Goal: Information Seeking & Learning: Learn about a topic

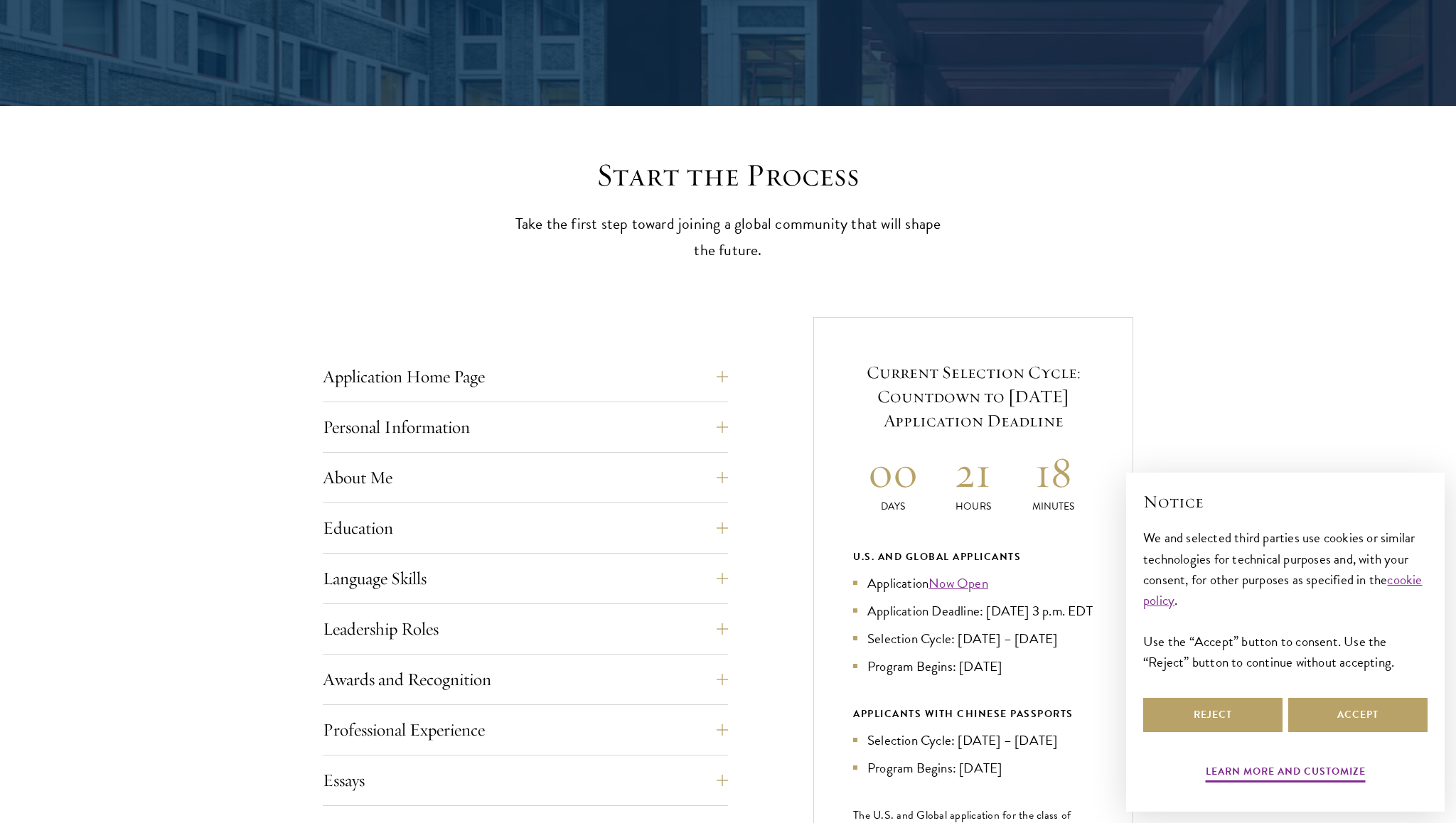
scroll to position [298, 0]
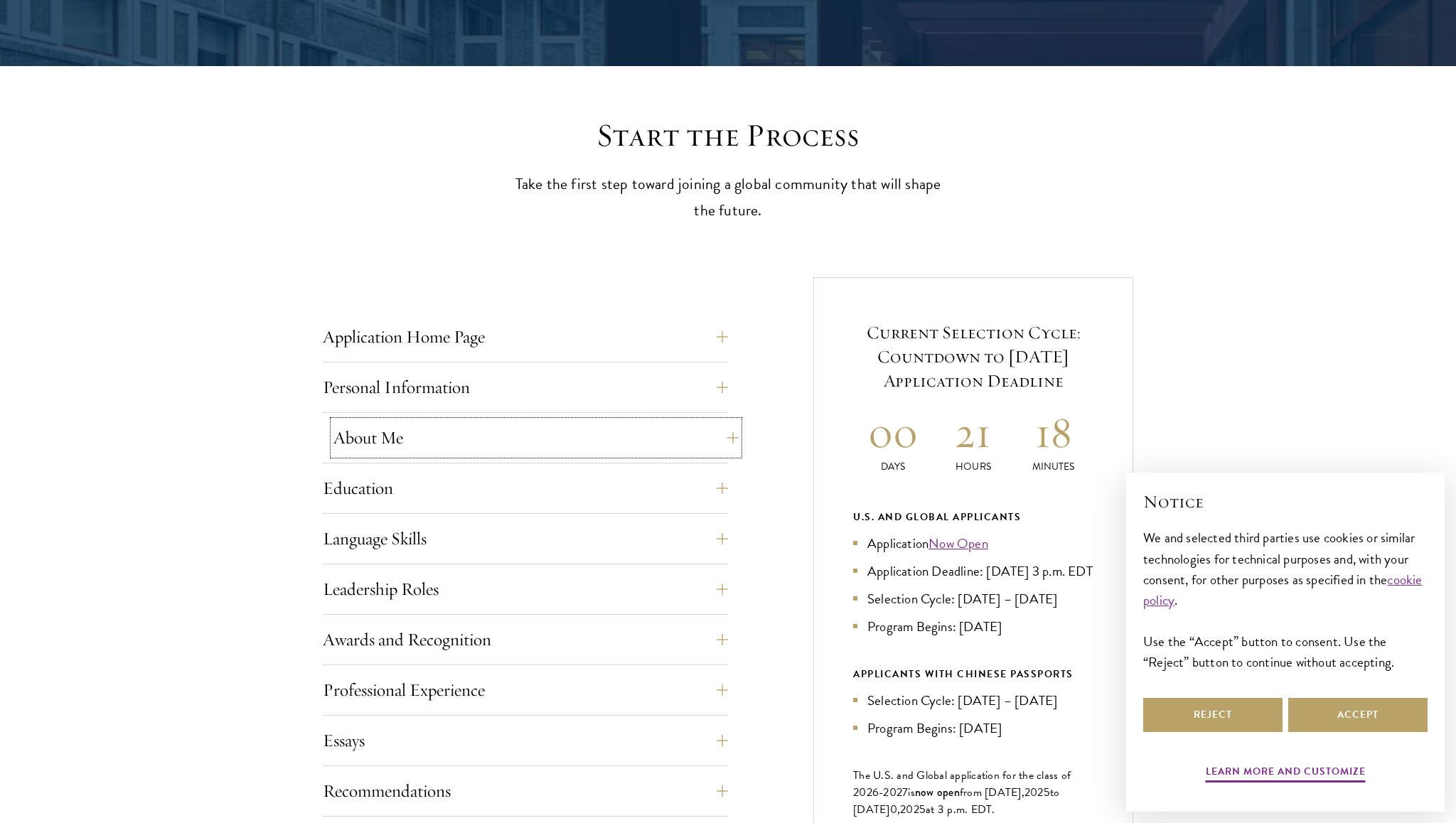
click at [672, 453] on button "About Me" at bounding box center [535, 438] width 406 height 34
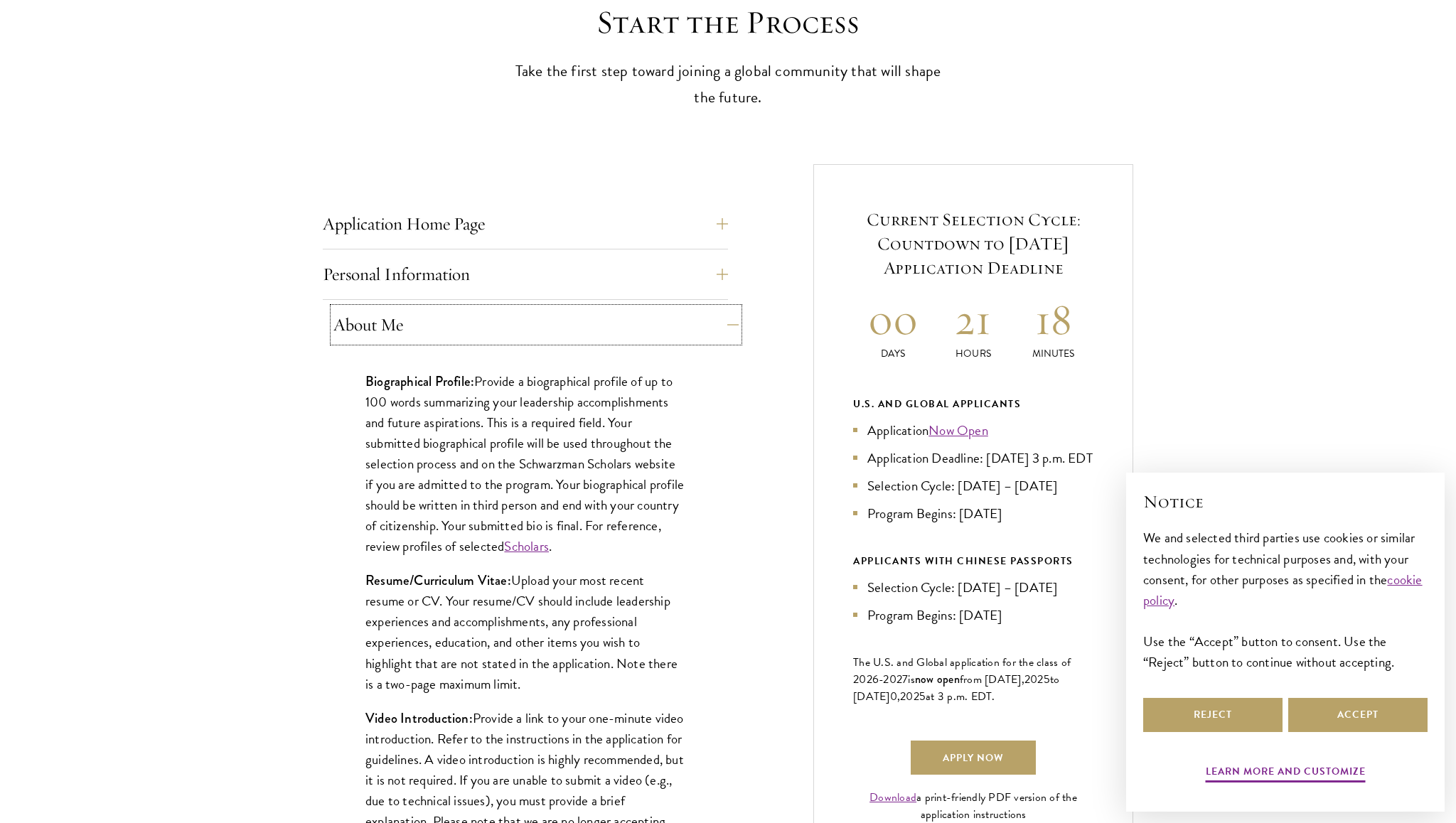
scroll to position [421, 0]
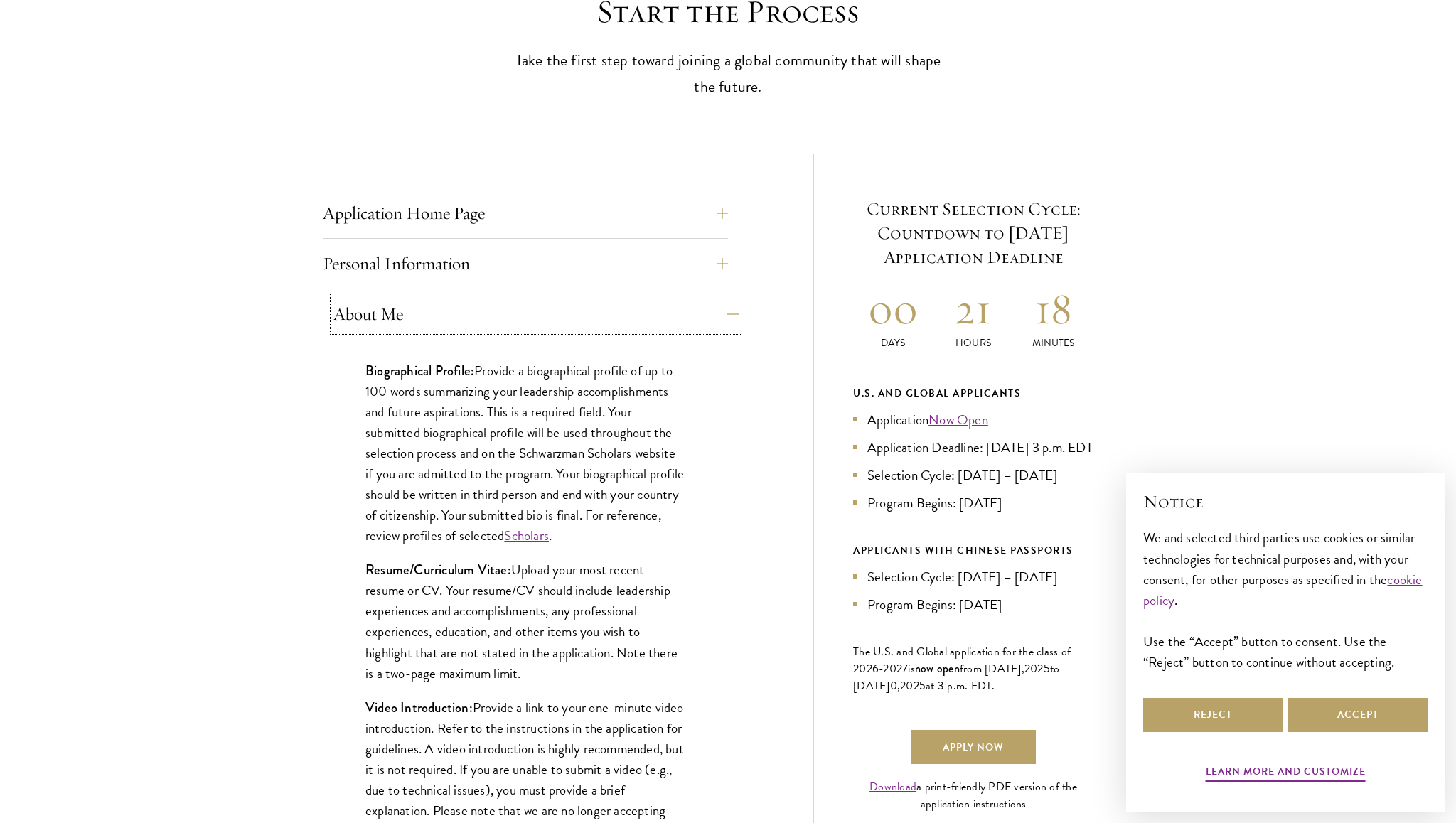
click at [680, 307] on button "About Me" at bounding box center [535, 314] width 406 height 34
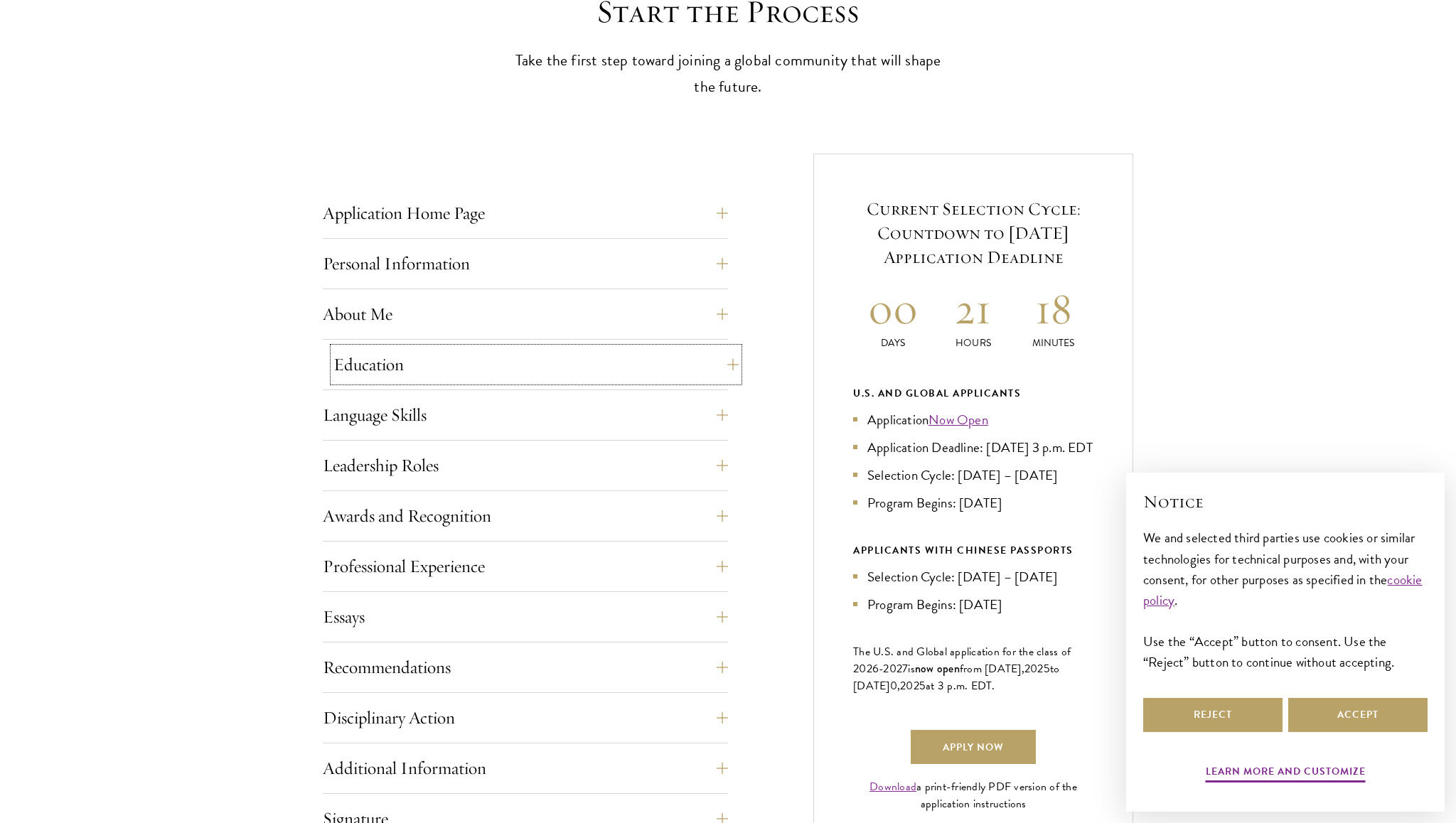
click at [679, 369] on button "Education" at bounding box center [535, 365] width 406 height 34
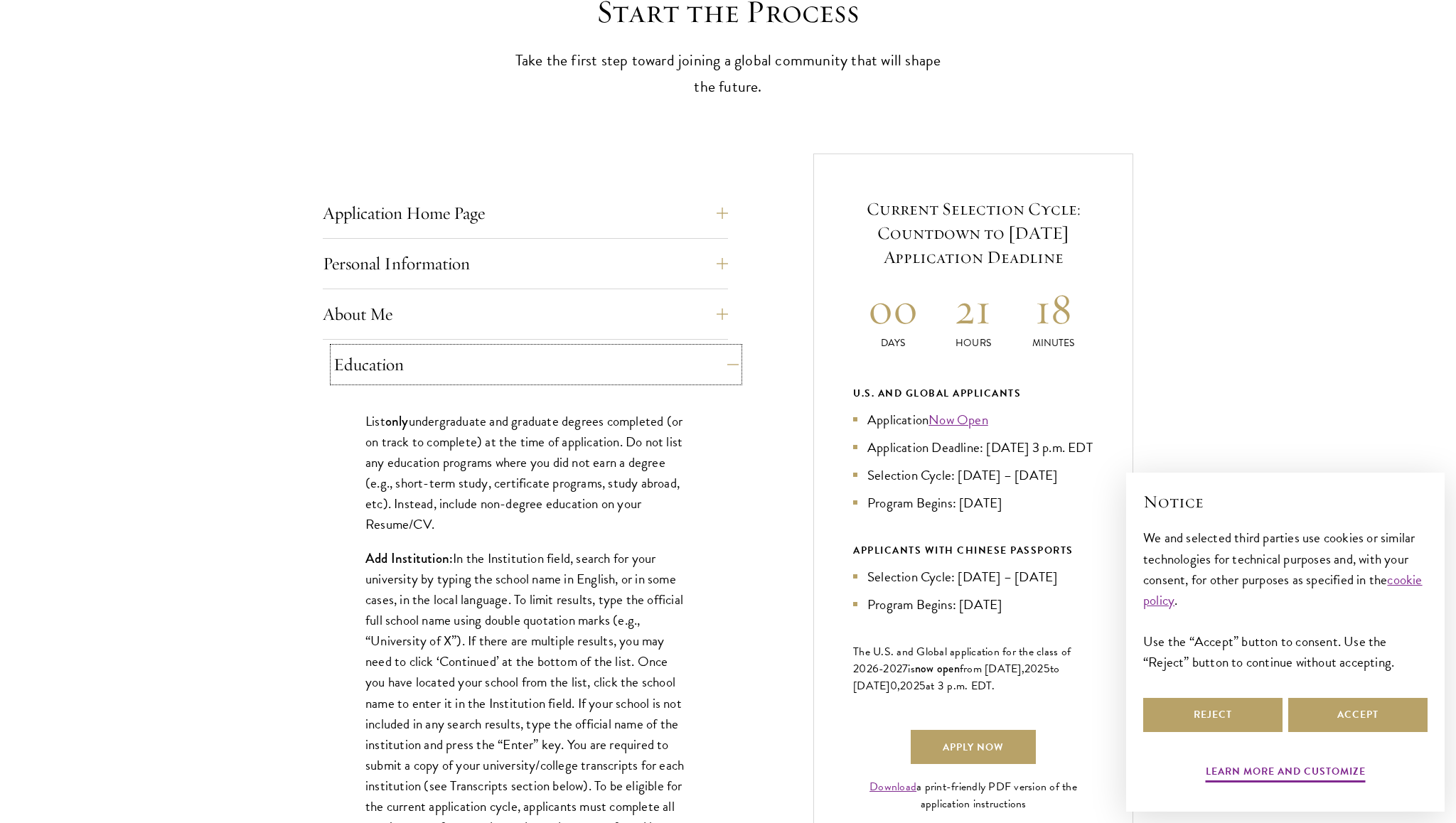
click at [679, 369] on button "Education" at bounding box center [535, 365] width 406 height 34
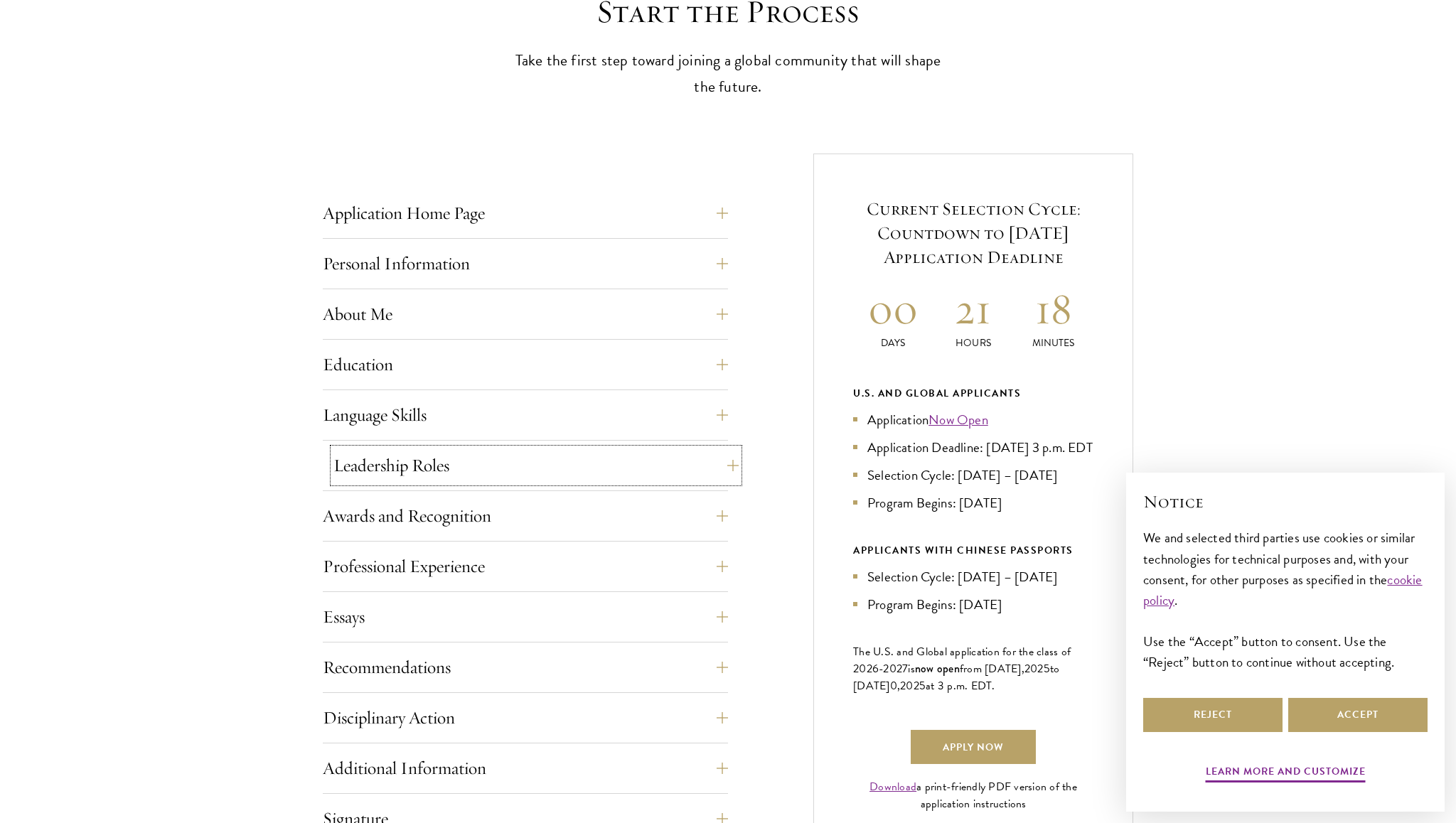
click at [674, 471] on button "Leadership Roles" at bounding box center [535, 465] width 406 height 34
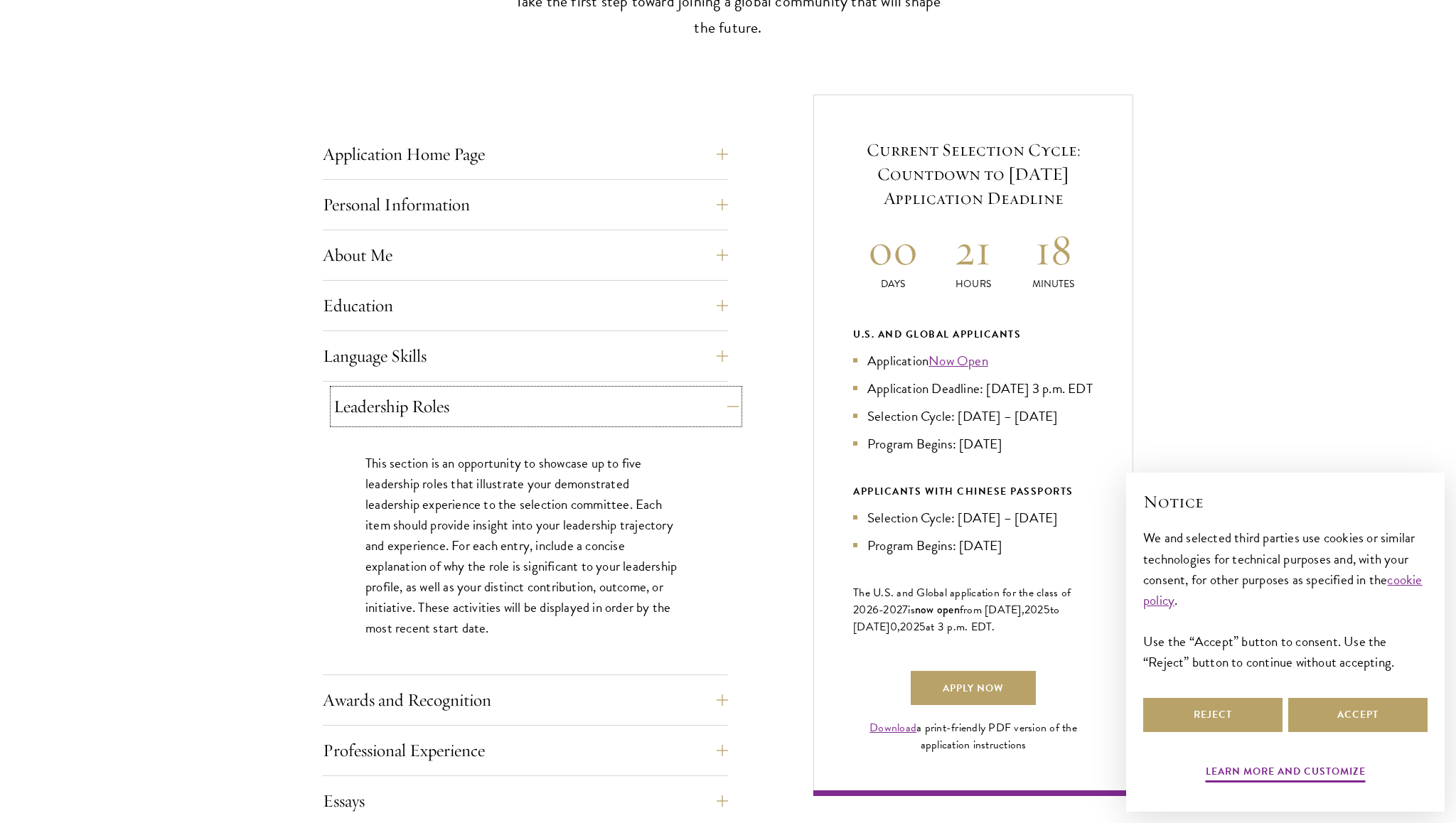
scroll to position [487, 0]
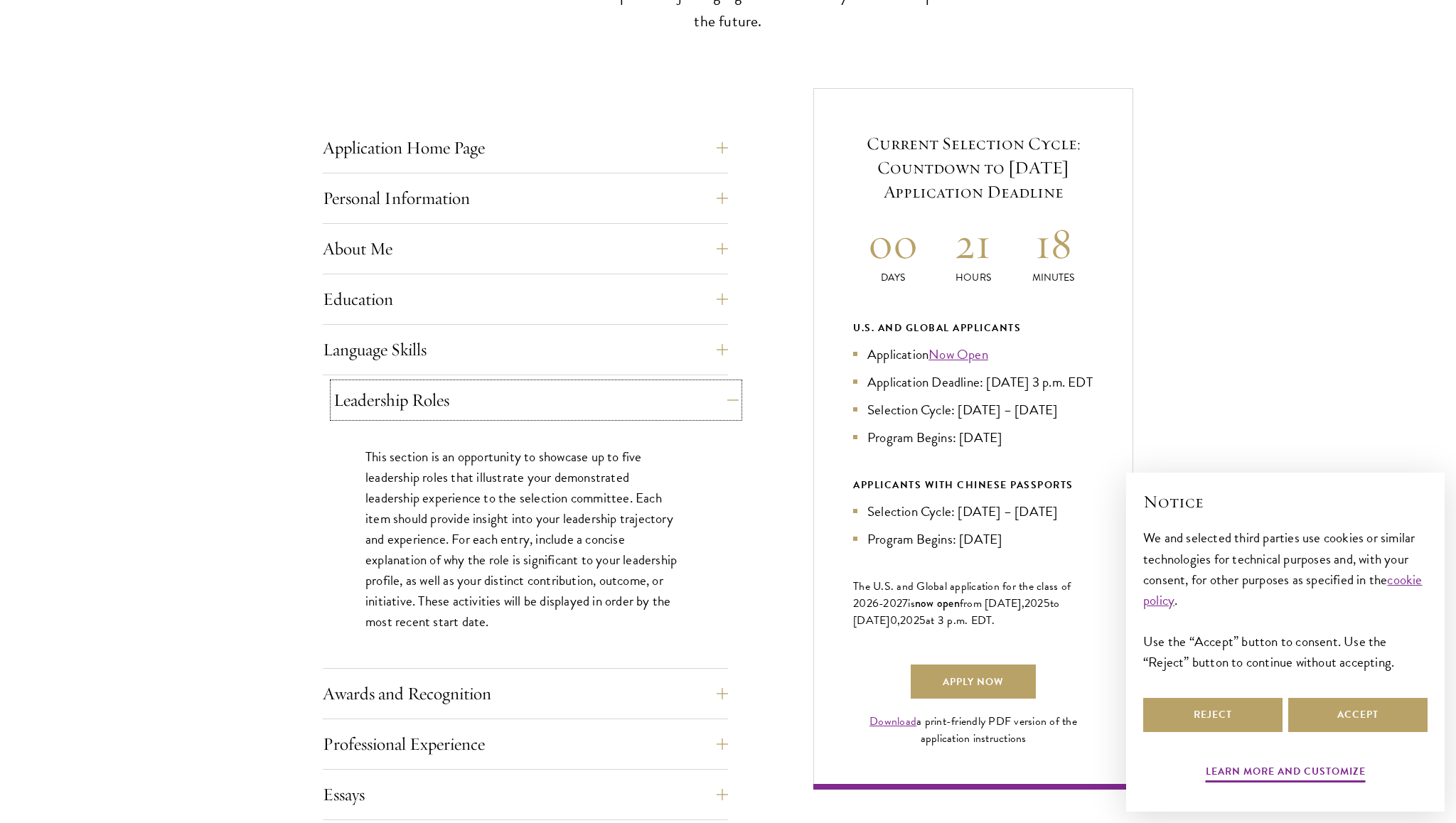
click at [713, 386] on button "Leadership Roles" at bounding box center [535, 400] width 406 height 34
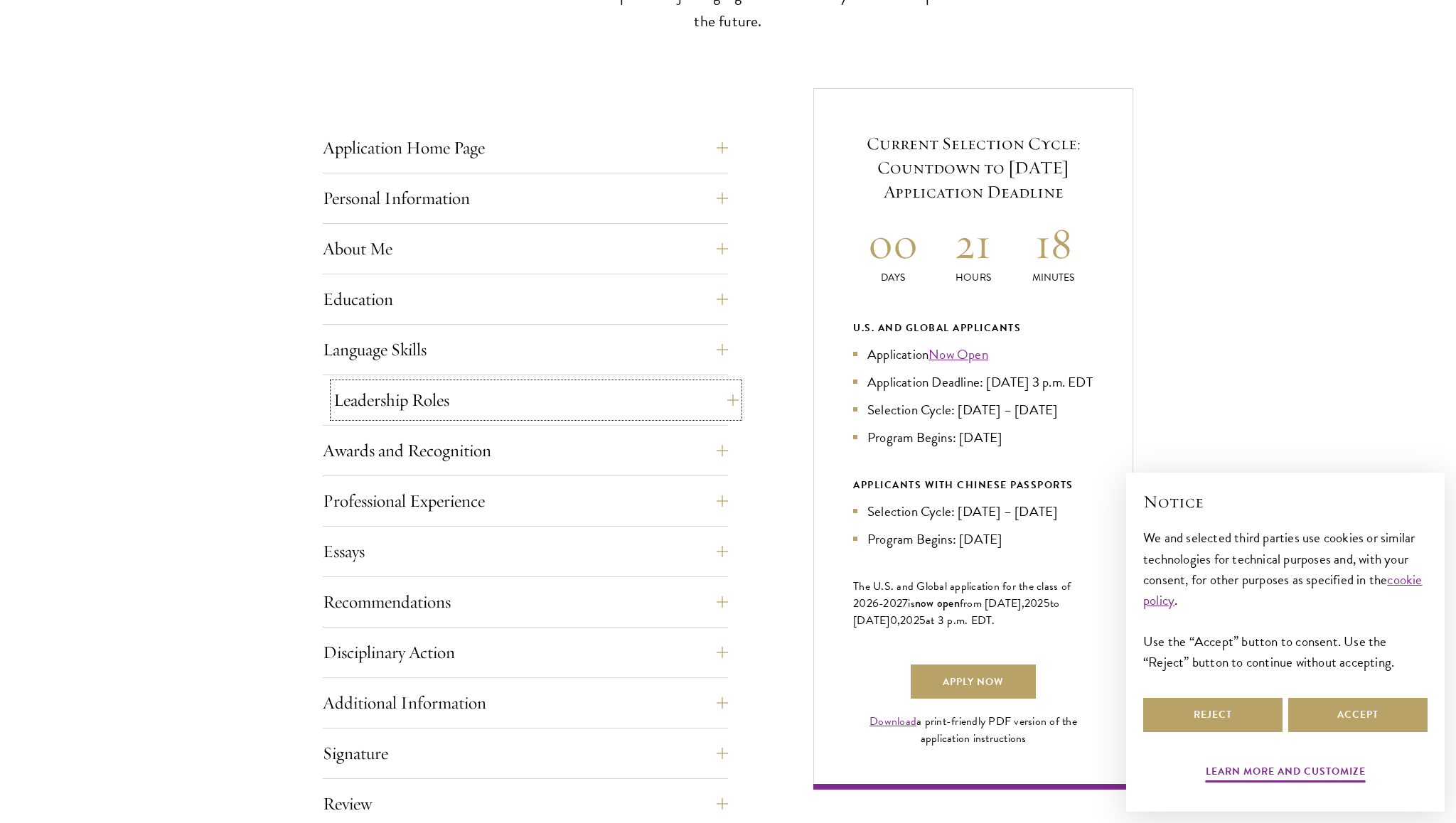
click at [713, 387] on button "Leadership Roles" at bounding box center [535, 400] width 406 height 34
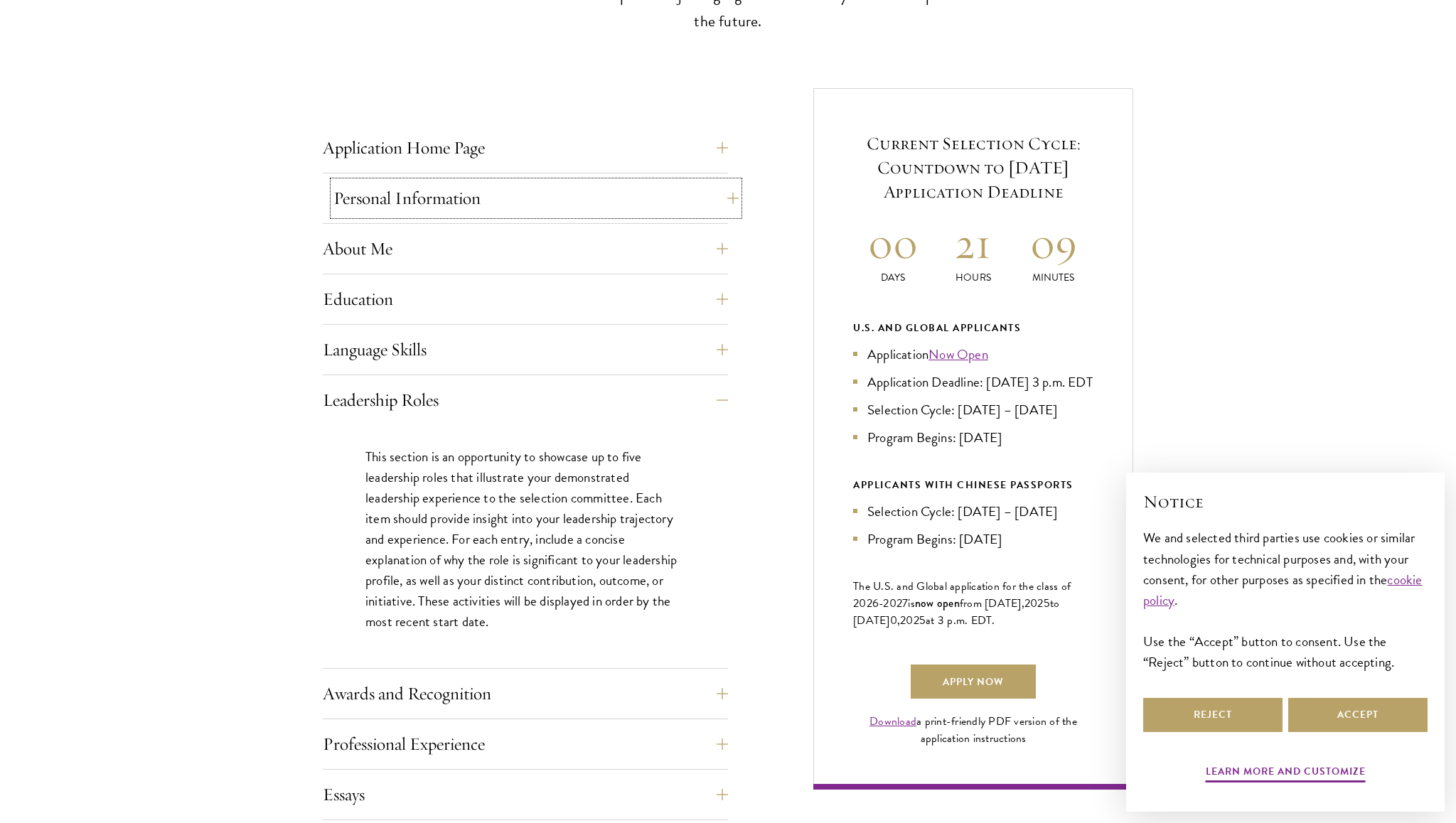
click at [518, 187] on button "Personal Information" at bounding box center [535, 197] width 406 height 34
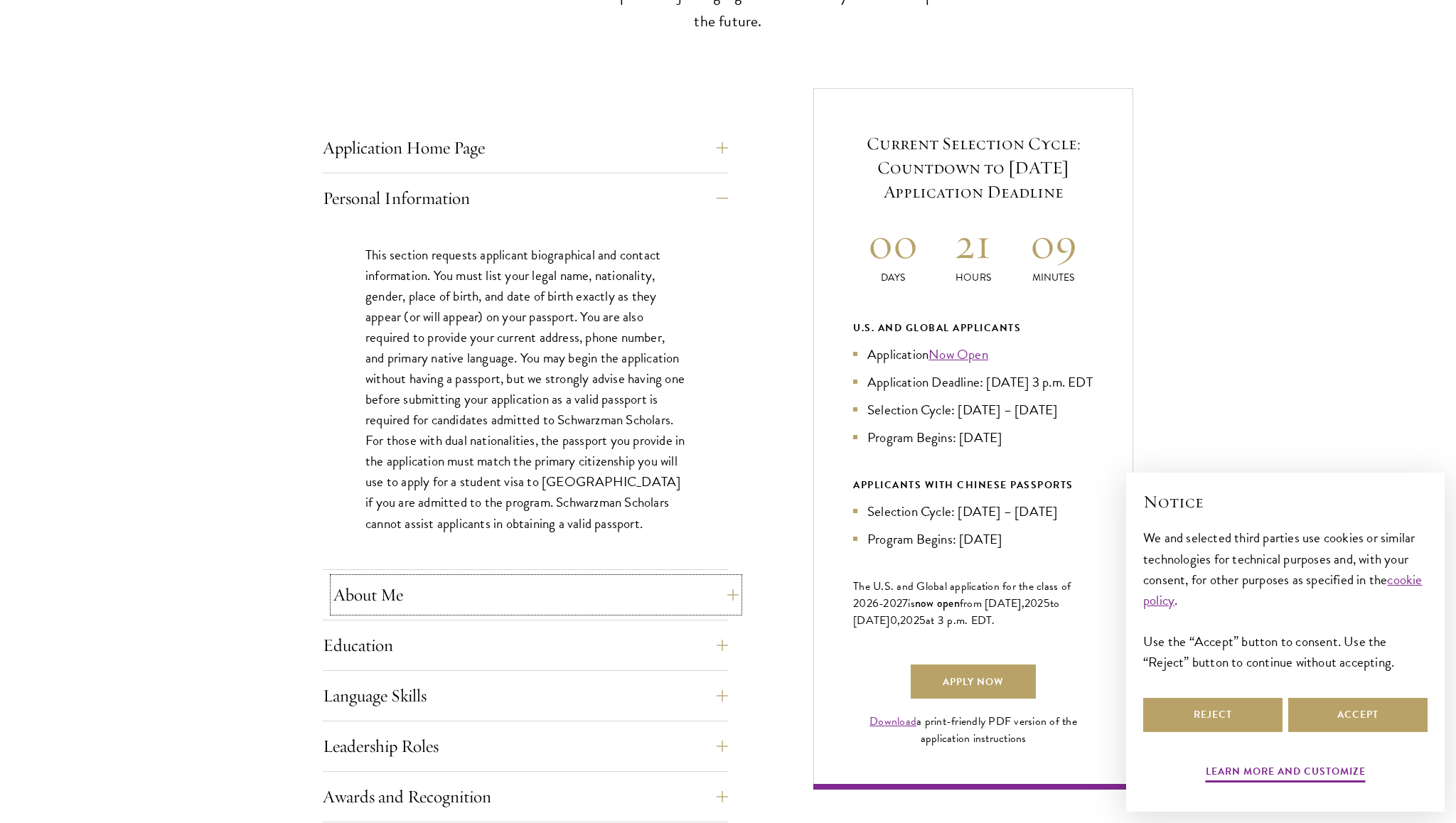
click at [413, 578] on button "About Me" at bounding box center [535, 594] width 406 height 34
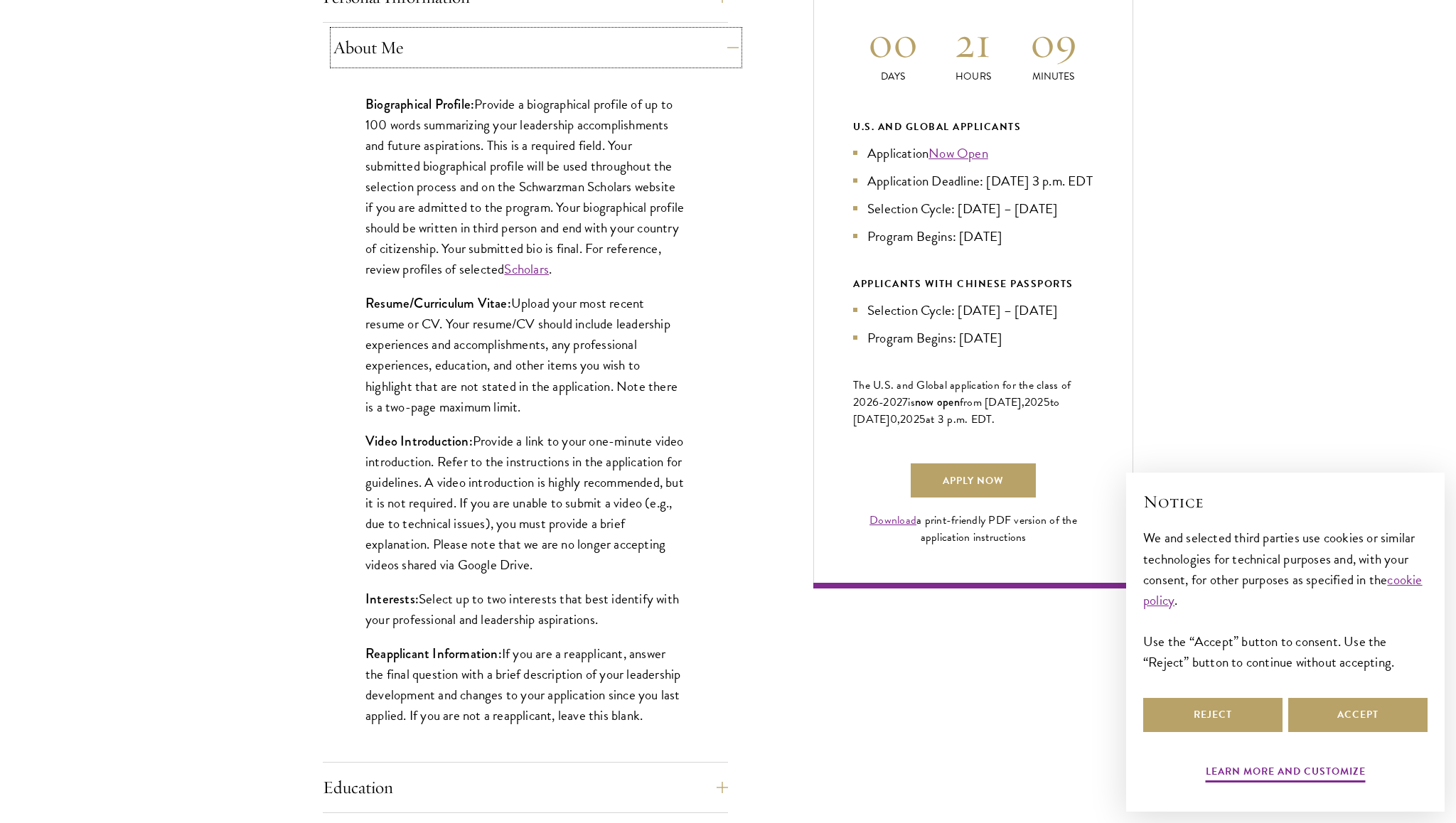
scroll to position [691, 0]
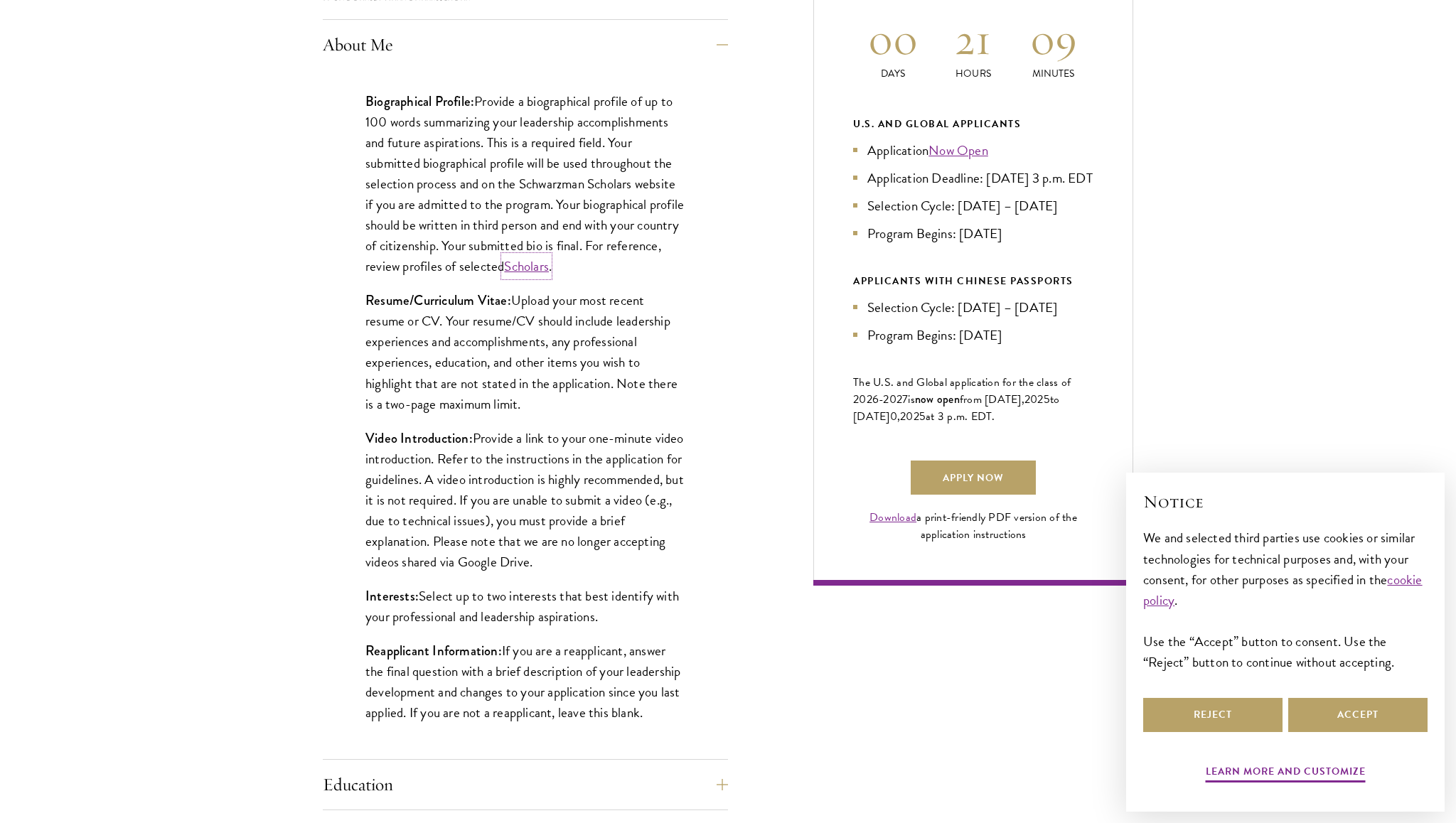
click at [549, 273] on link "Scholars" at bounding box center [527, 266] width 45 height 21
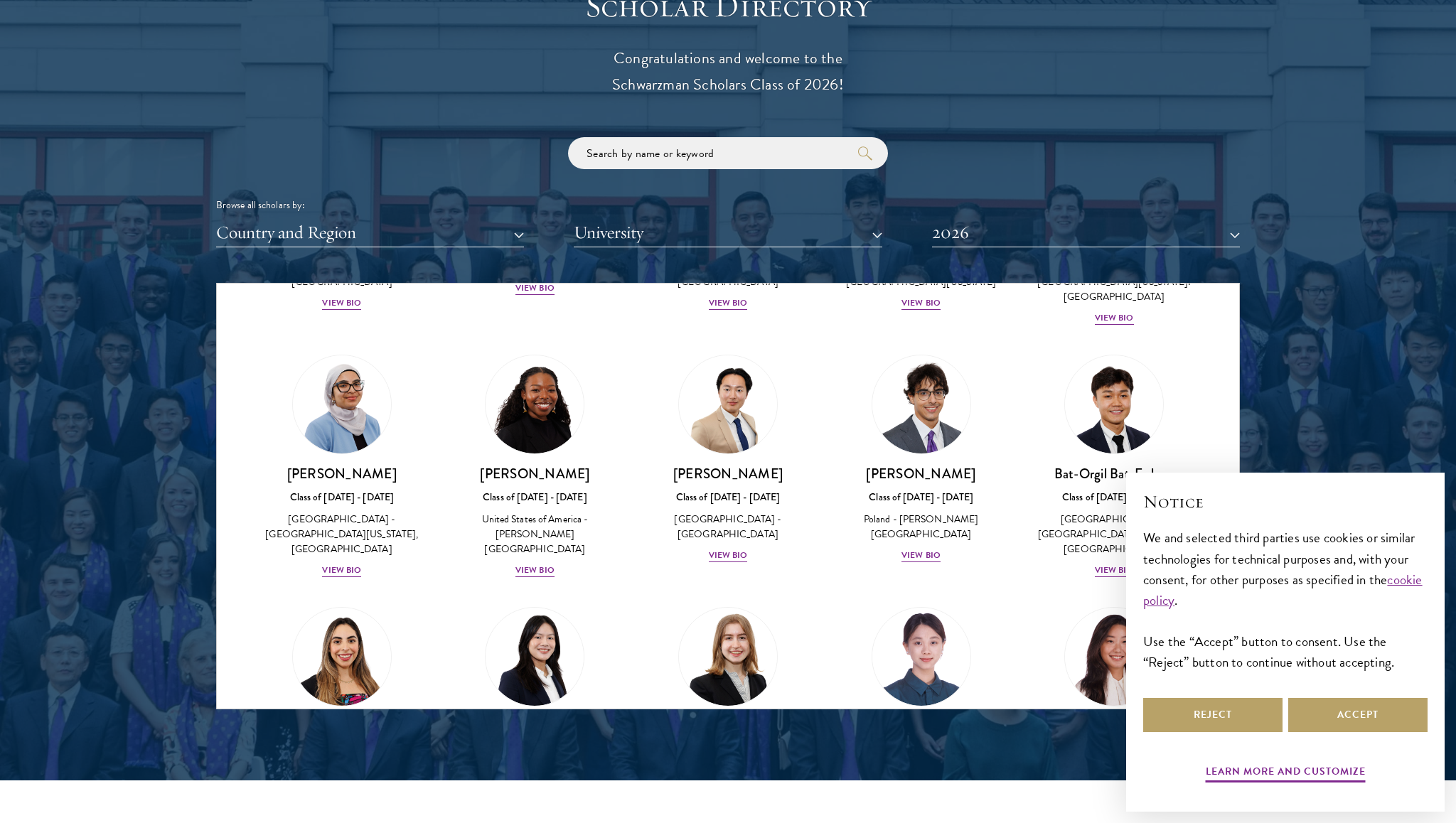
scroll to position [746, 0]
click at [752, 429] on img at bounding box center [728, 405] width 108 height 108
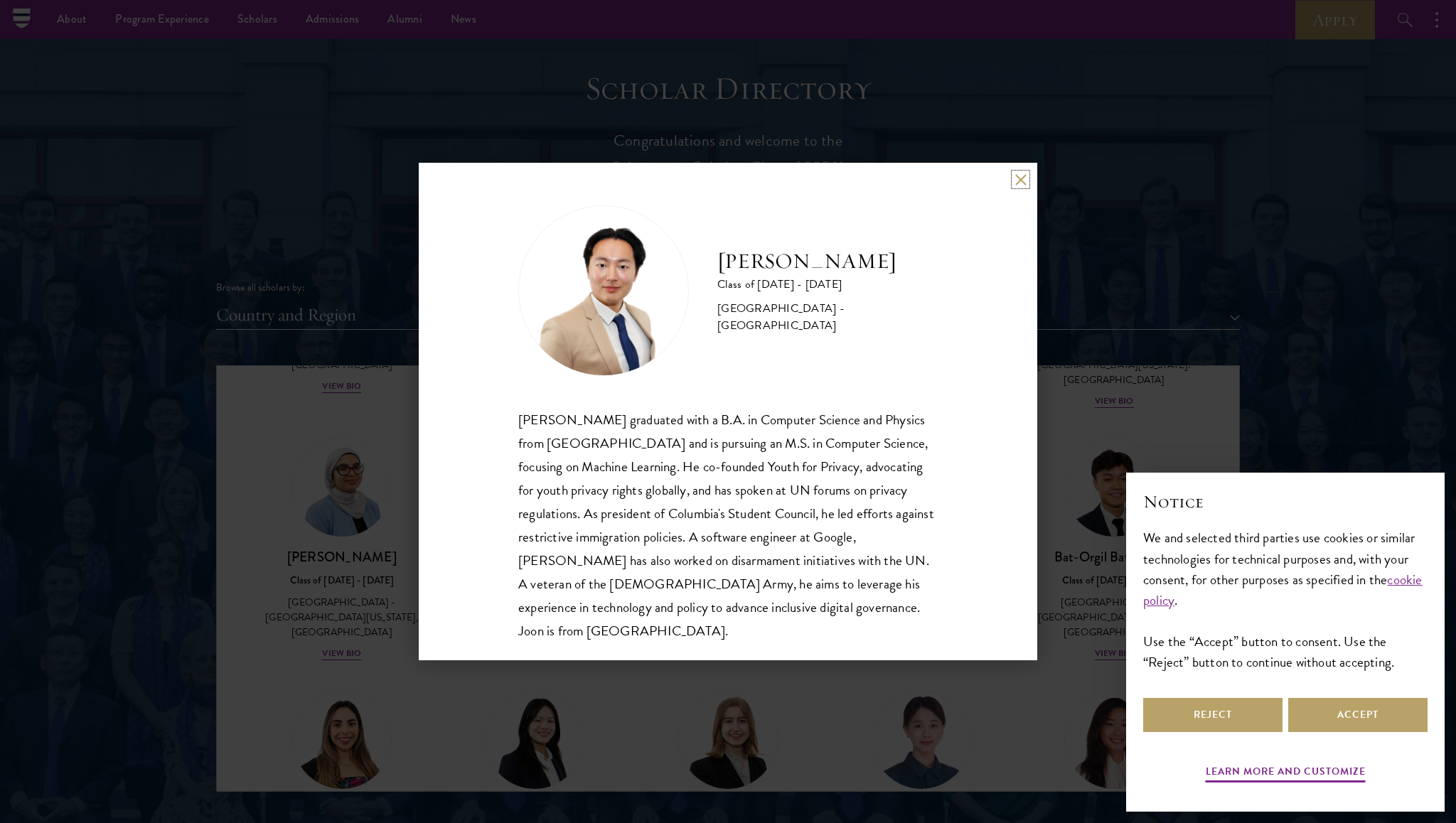
scroll to position [1, 0]
click at [1047, 276] on div "Joon Baek Class of 2025 - 2026 South Korea - Columbia University Beom Joon Baek…" at bounding box center [728, 412] width 1456 height 823
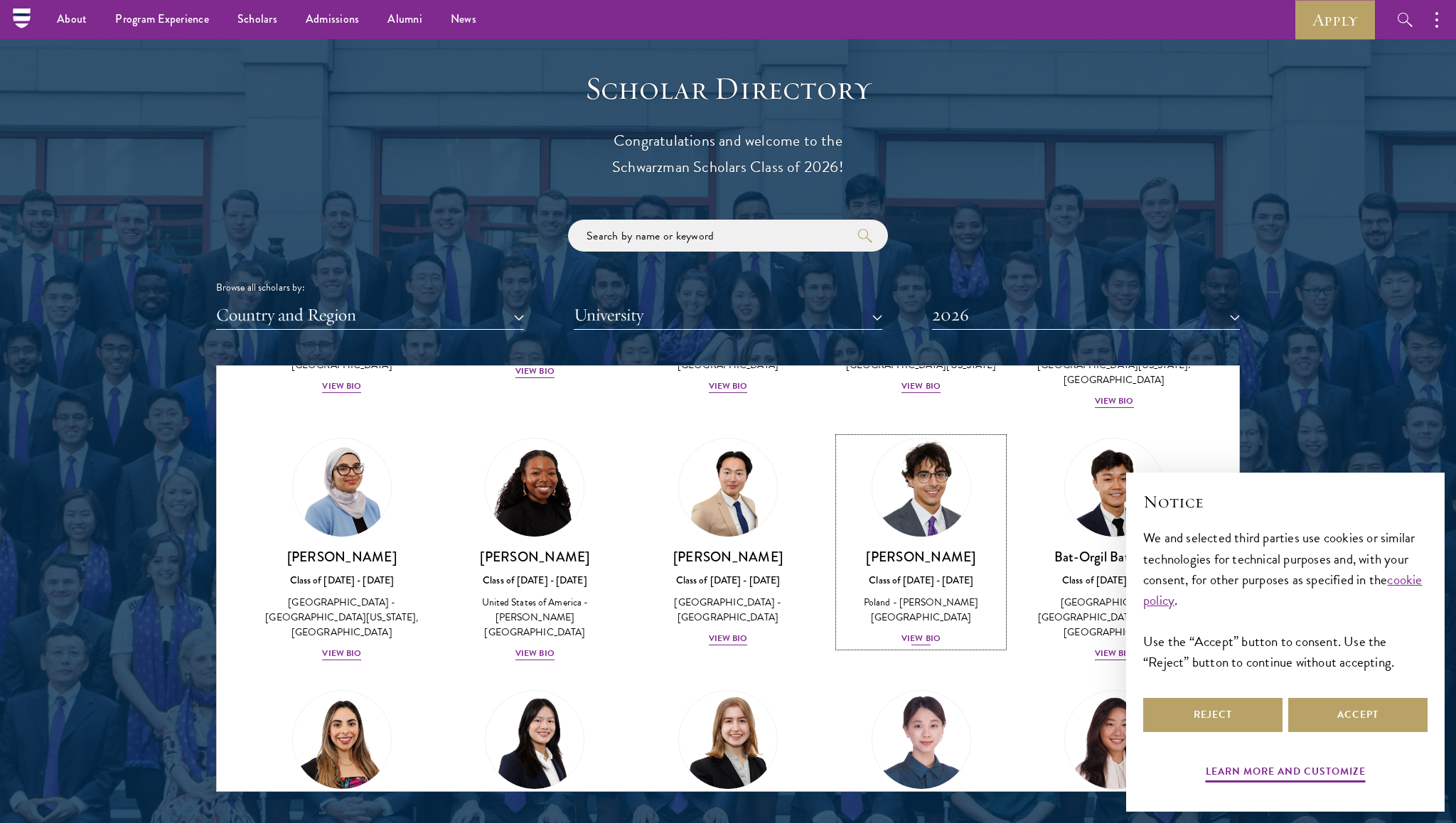
click at [928, 551] on h3 "[PERSON_NAME]" at bounding box center [921, 557] width 165 height 18
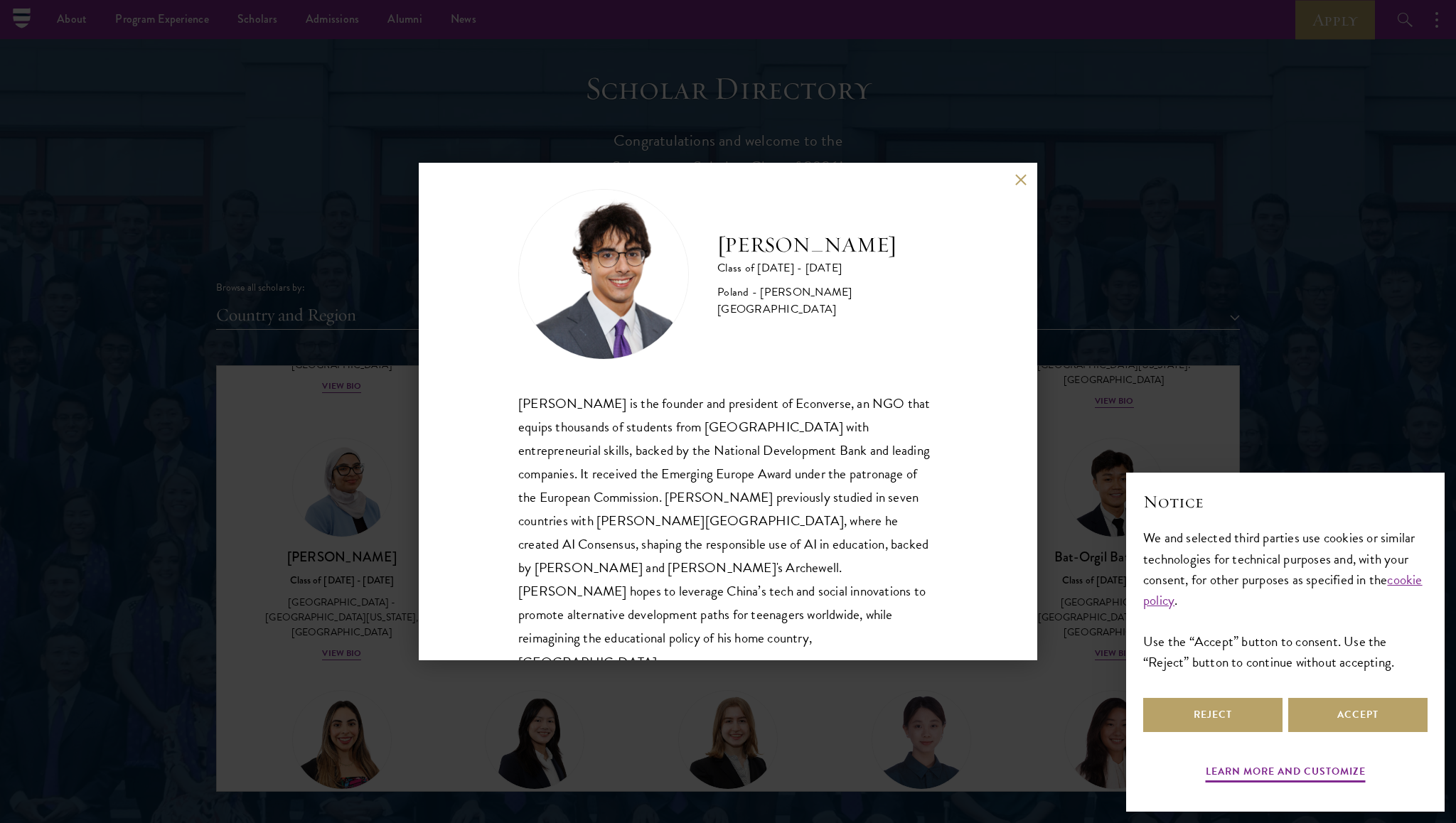
scroll to position [24, 0]
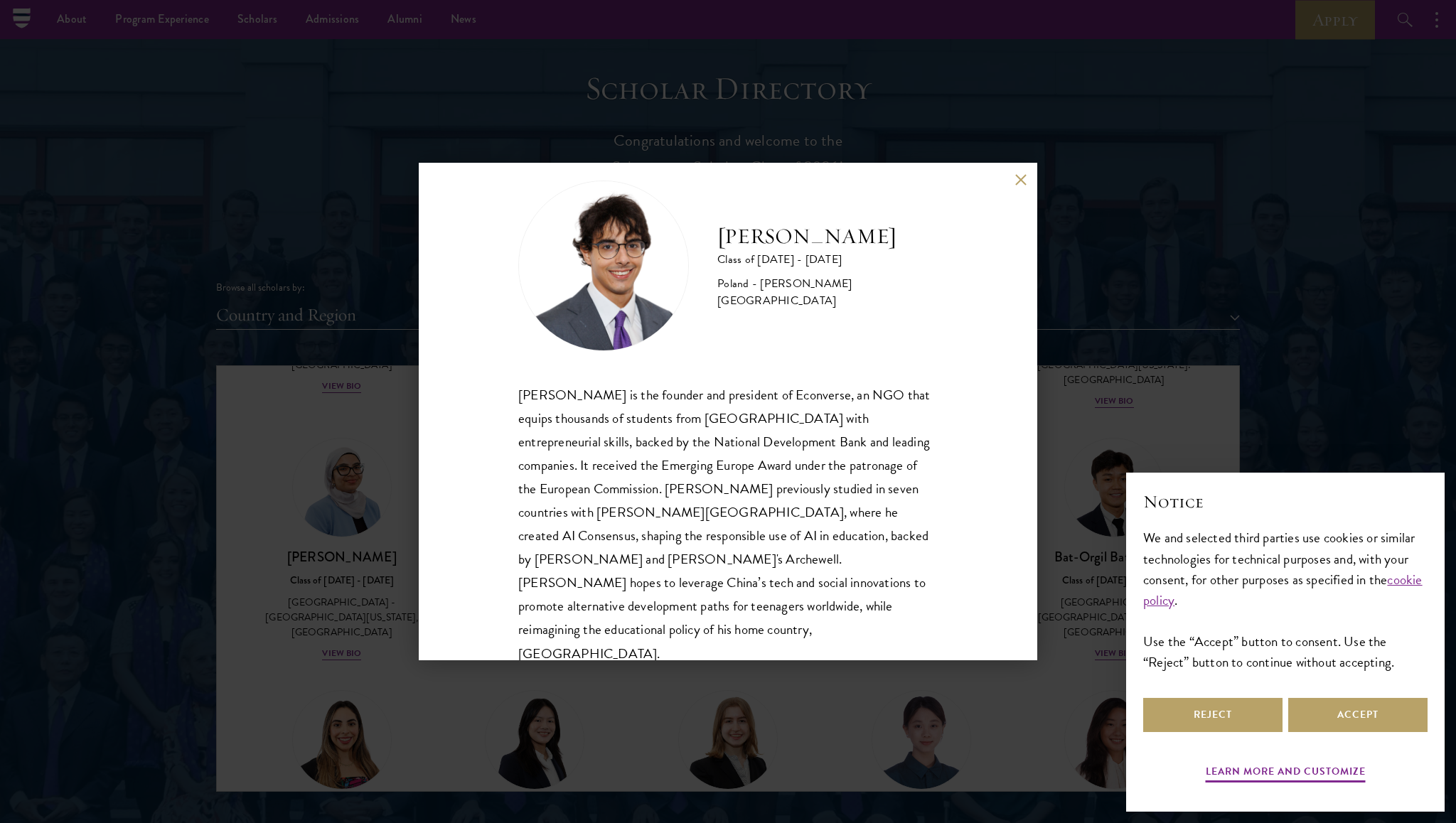
click at [1231, 432] on div "Jan Bartkowiak Class of 2025 - 2026 Poland - Minerva University Jan Bartkowiak …" at bounding box center [728, 412] width 1456 height 823
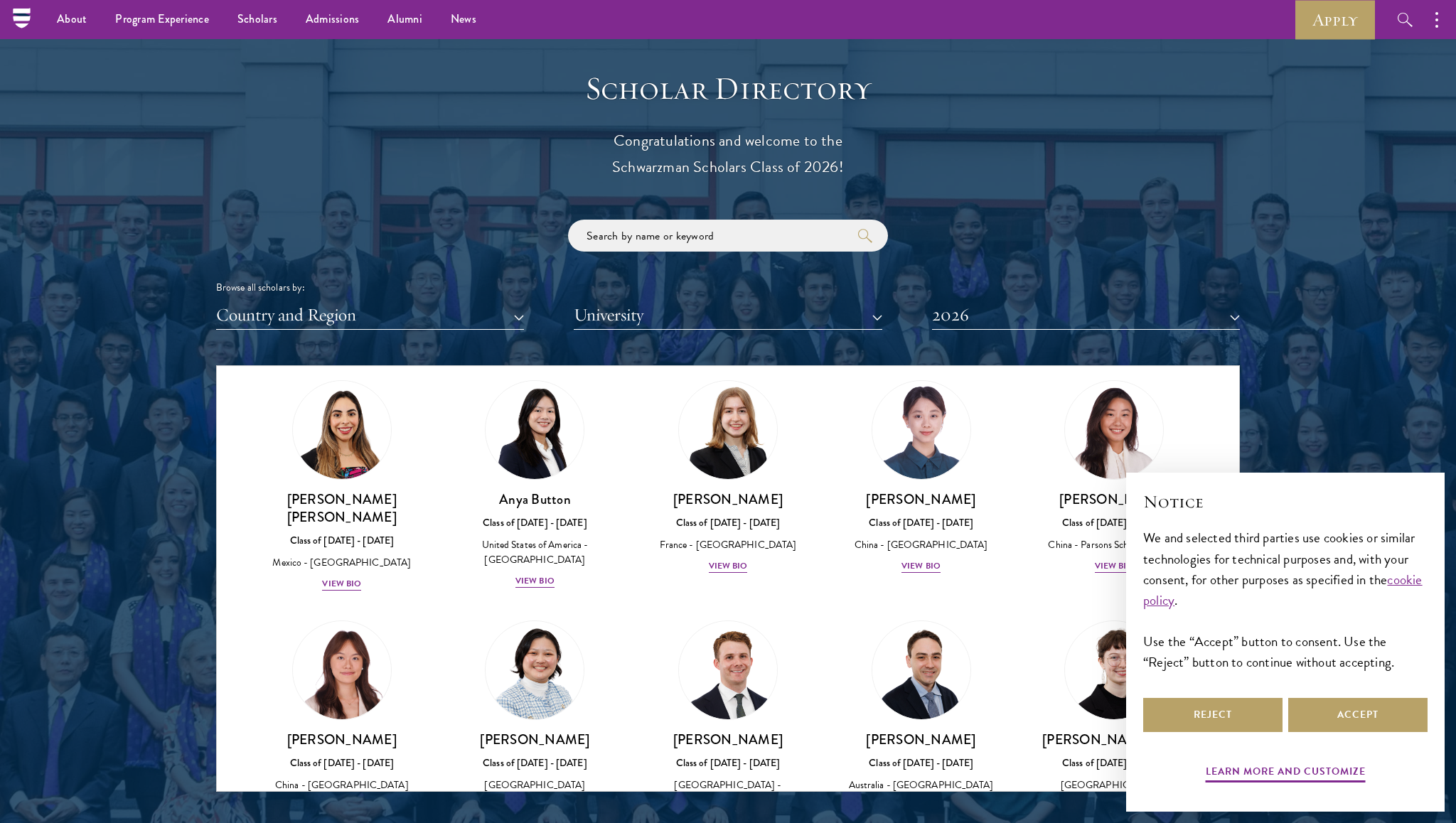
scroll to position [1055, 0]
click at [902, 492] on h3 "[PERSON_NAME]" at bounding box center [921, 500] width 165 height 18
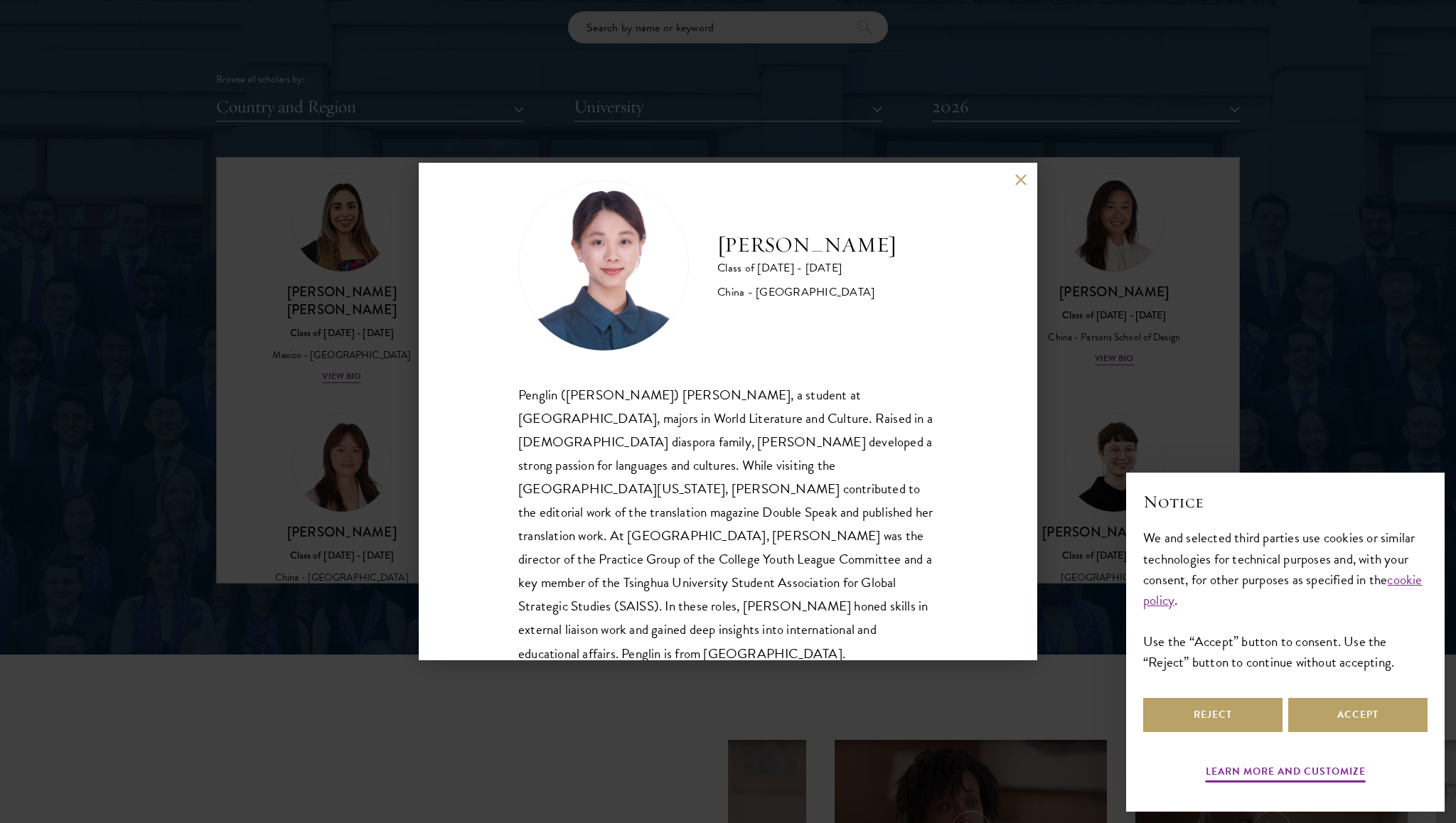
scroll to position [1741, 0]
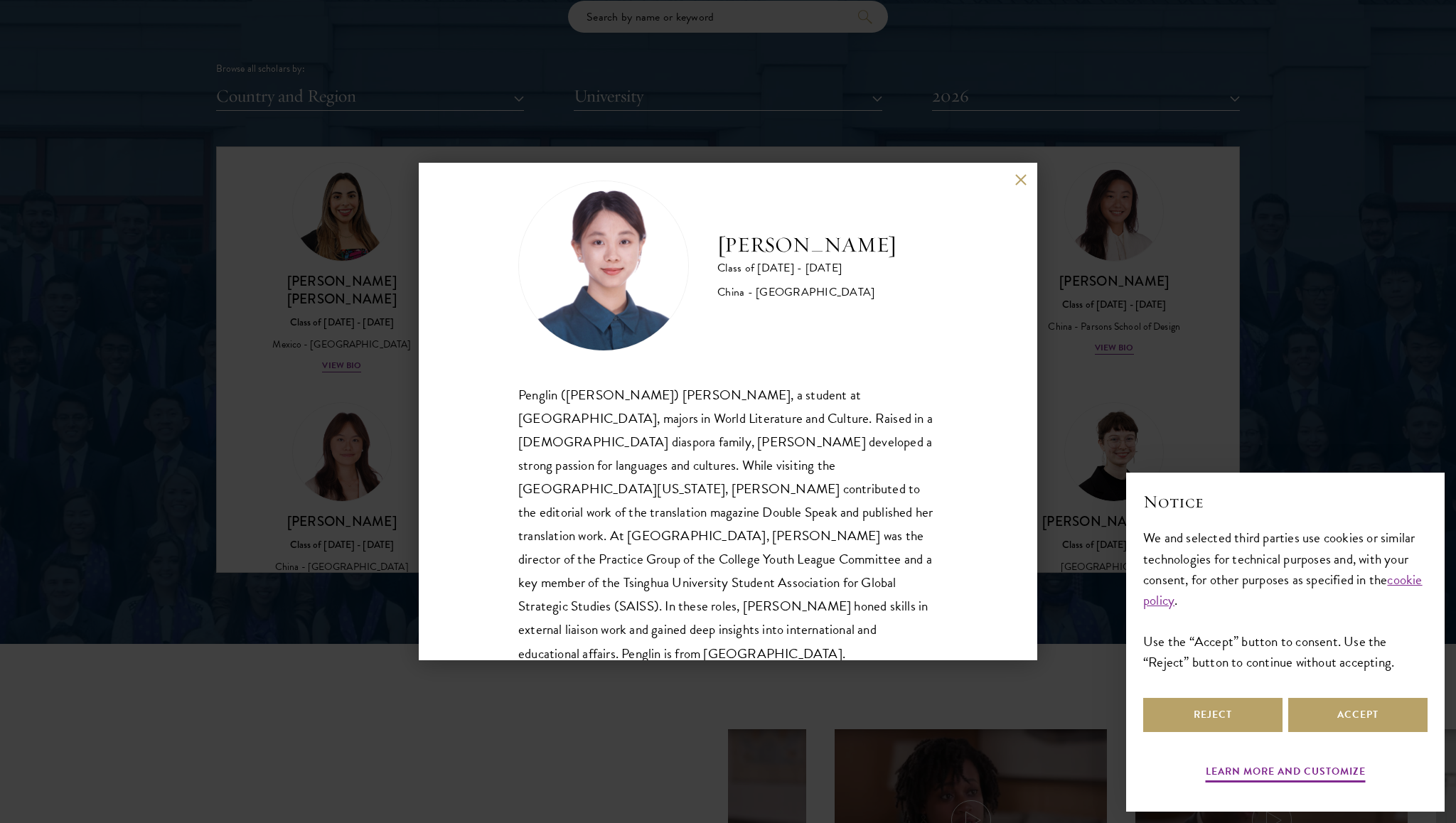
click at [736, 538] on div "Penglin (Claire) Chen, a student at Tsinghua University, majors in World Litera…" at bounding box center [727, 524] width 419 height 282
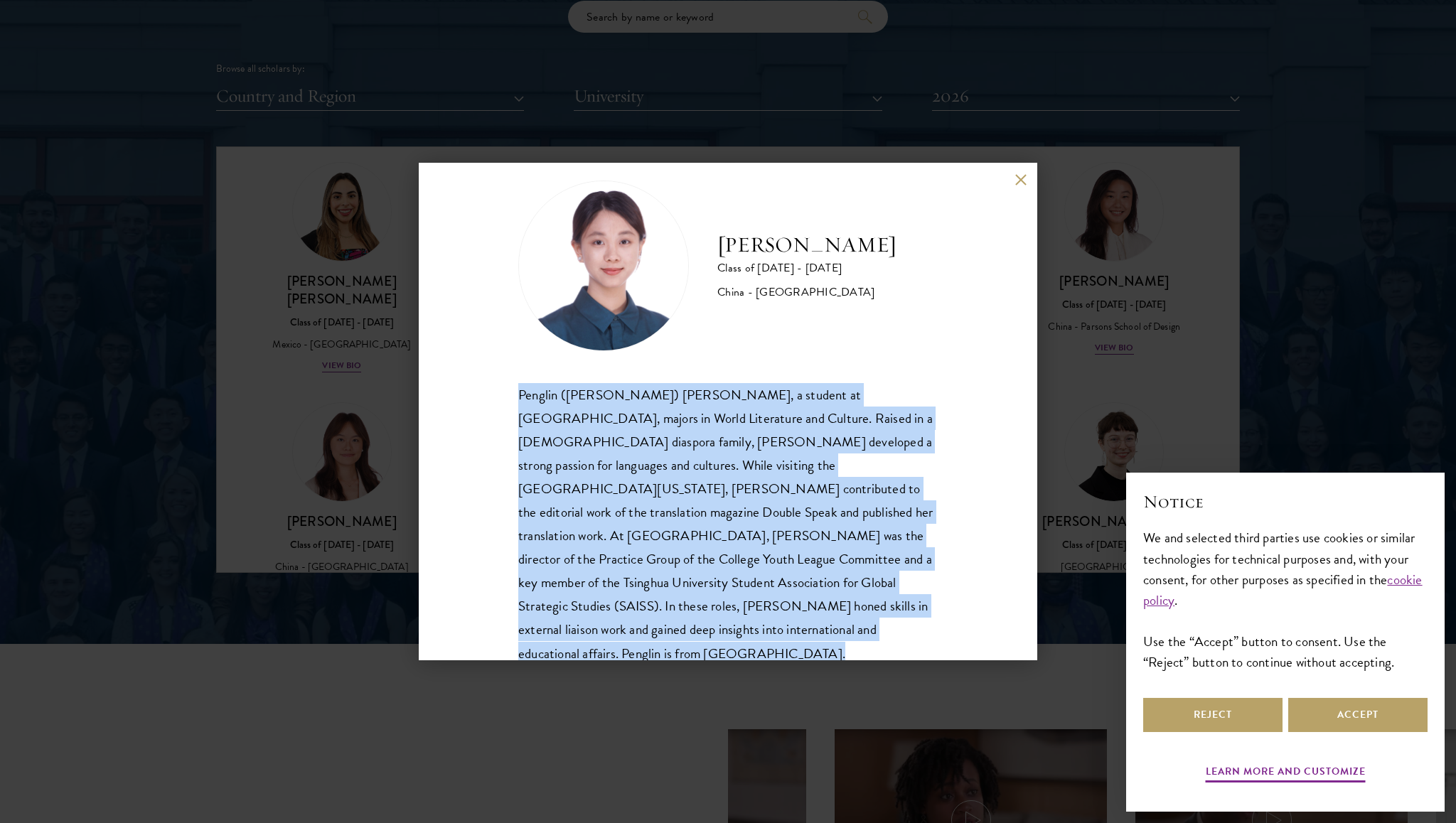
copy body "Penglin (Claire) Chen, a student at Tsinghua University, majors in World Litera…"
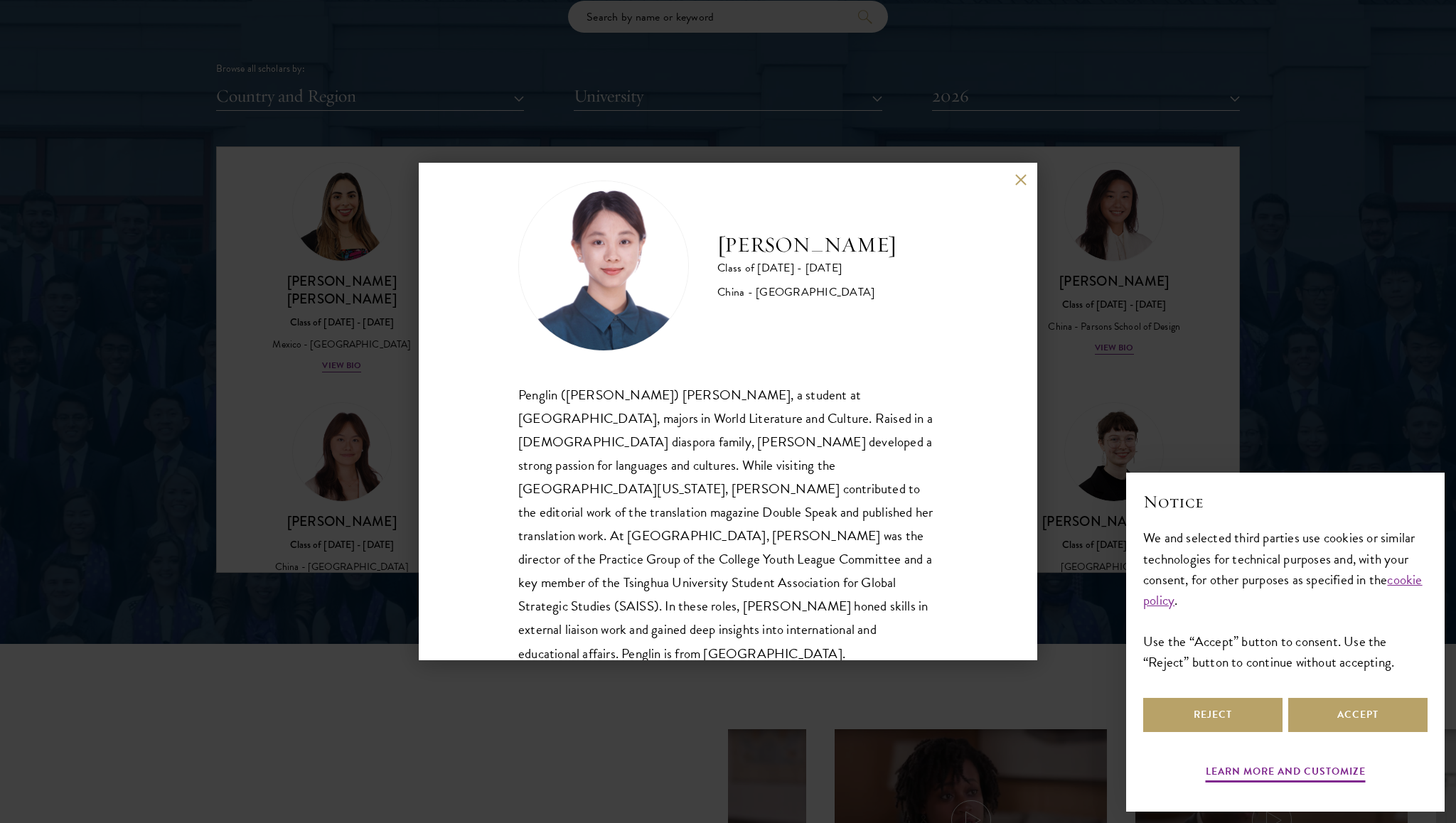
click at [1029, 181] on div "Claire Chen Class of 2025 - 2026 China - Tsinghua University Penglin (Claire) C…" at bounding box center [727, 412] width 619 height 498
click at [1021, 183] on button at bounding box center [1020, 179] width 12 height 12
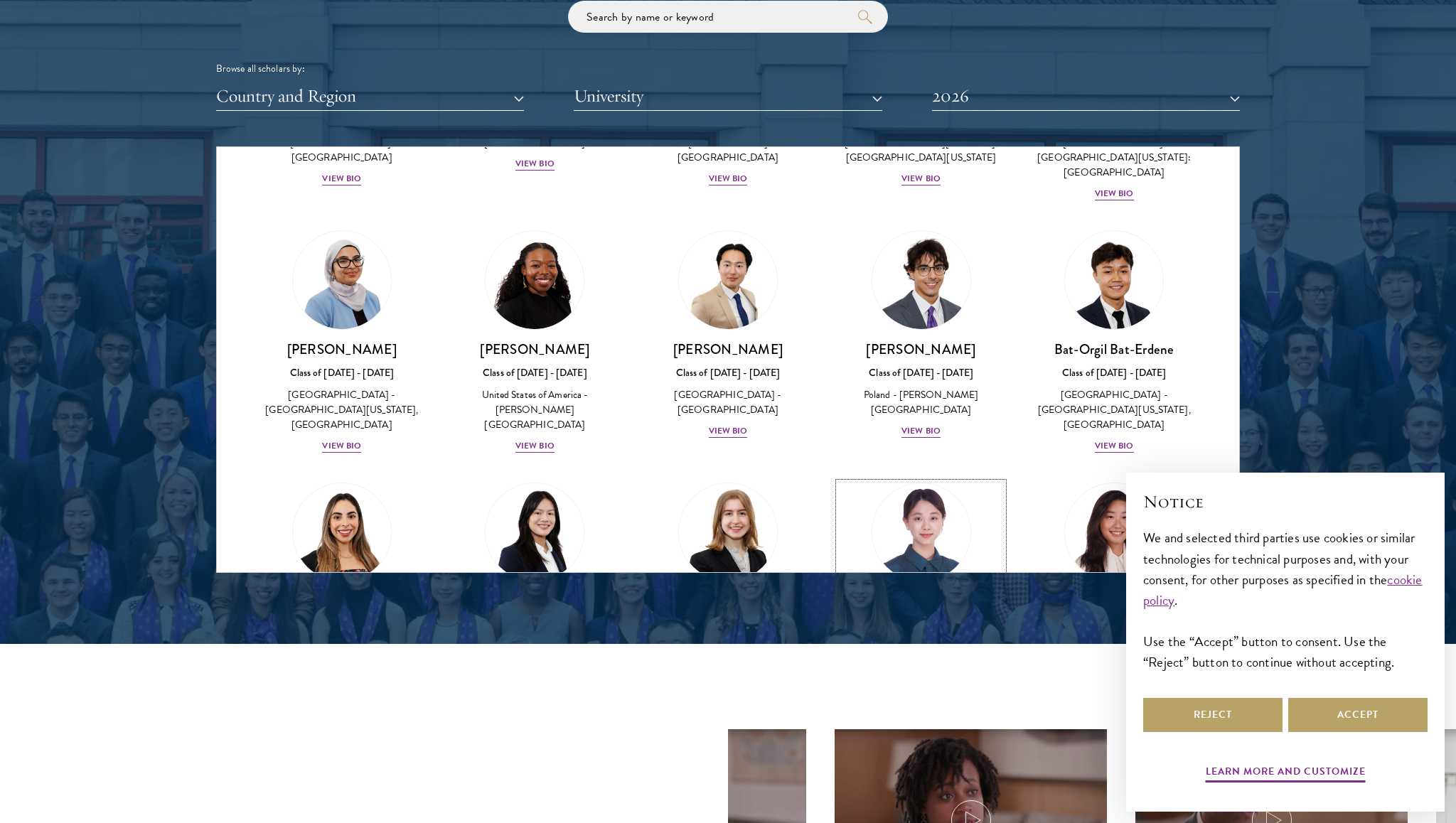
scroll to position [733, 0]
click at [716, 314] on img at bounding box center [728, 282] width 108 height 108
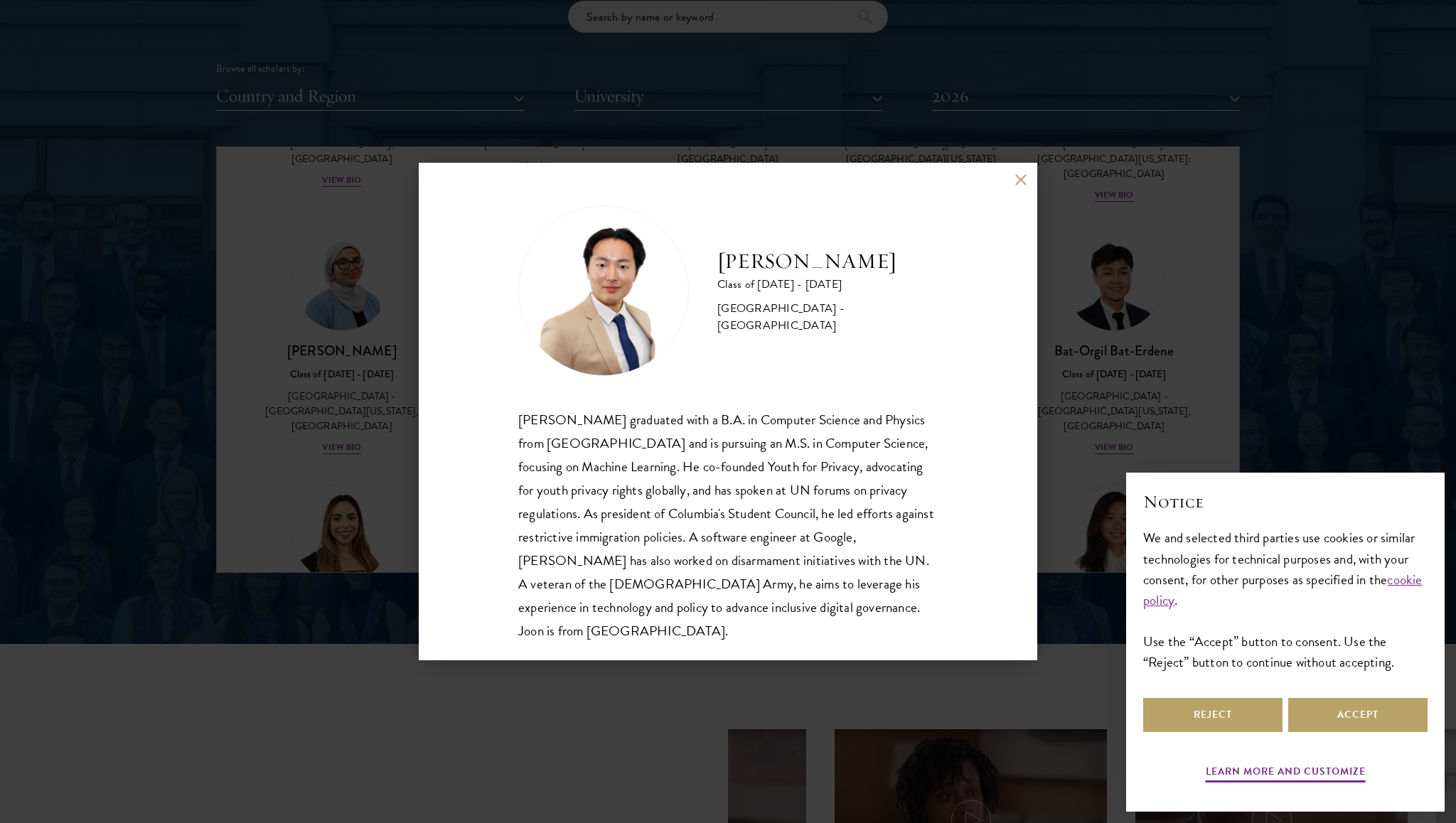
click at [755, 534] on div "Beom Joon Baek graduated with a B.A. in Computer Science and Physics from Colum…" at bounding box center [727, 526] width 419 height 235
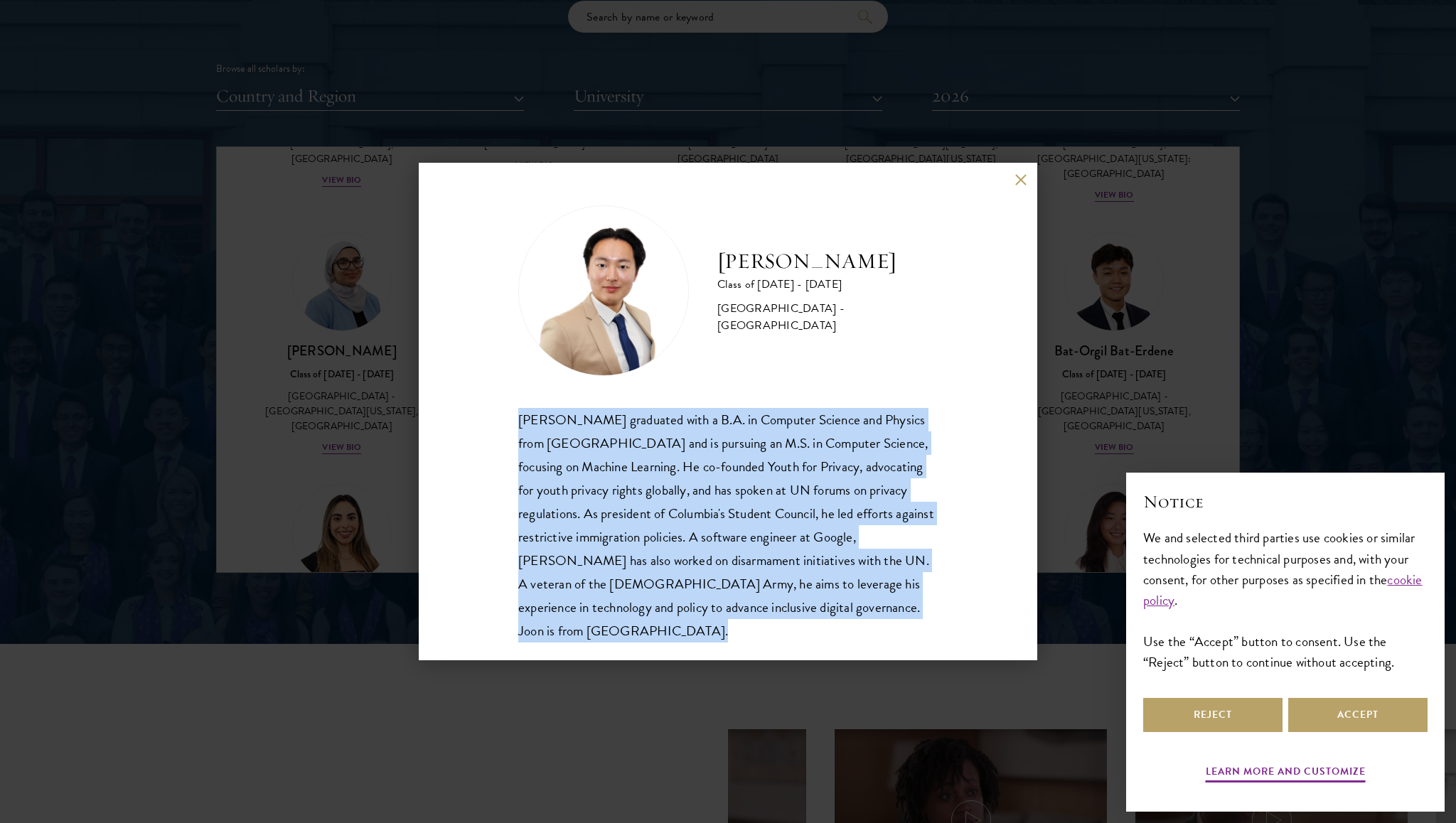
click at [755, 534] on div "Beom Joon Baek graduated with a B.A. in Computer Science and Physics from Colum…" at bounding box center [727, 526] width 419 height 235
copy body "Beom Joon Baek graduated with a B.A. in Computer Science and Physics from Colum…"
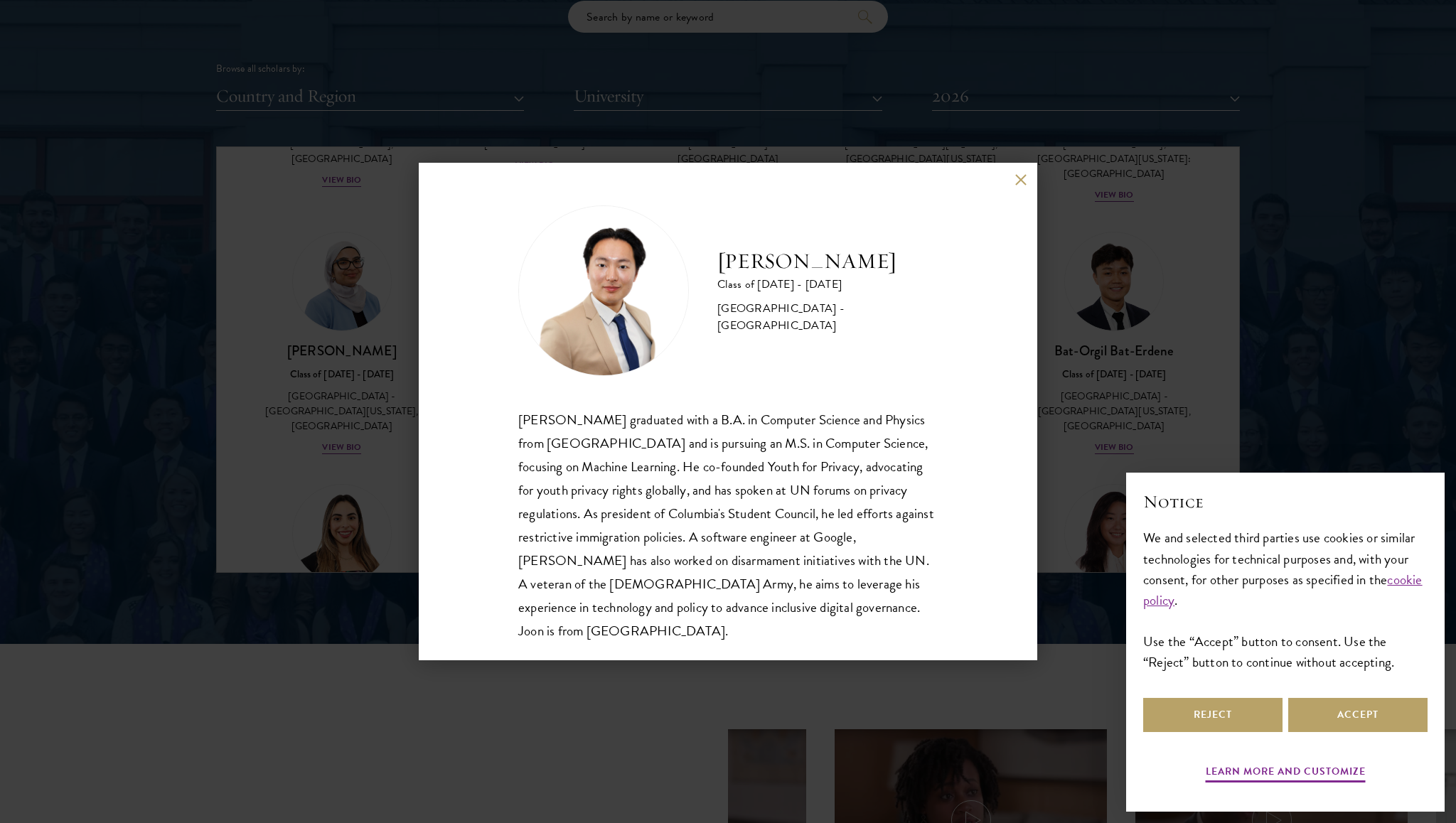
click at [1029, 190] on div "Joon Baek Class of 2025 - 2026 South Korea - Columbia University Beom Joon Baek…" at bounding box center [727, 412] width 619 height 498
click at [1015, 176] on button at bounding box center [1020, 179] width 12 height 12
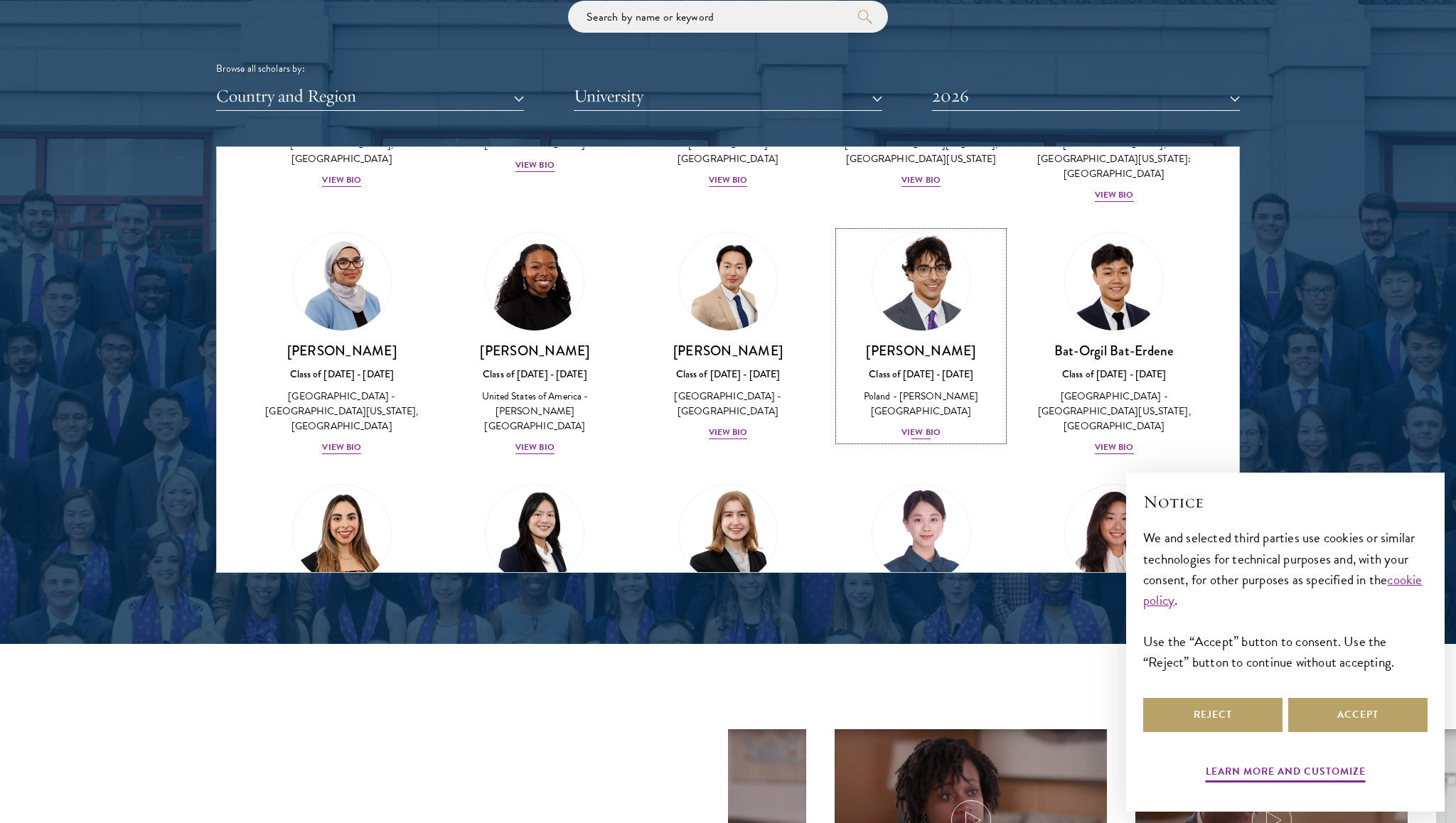
click at [940, 367] on div "Class of [DATE] - [DATE]" at bounding box center [921, 373] width 165 height 15
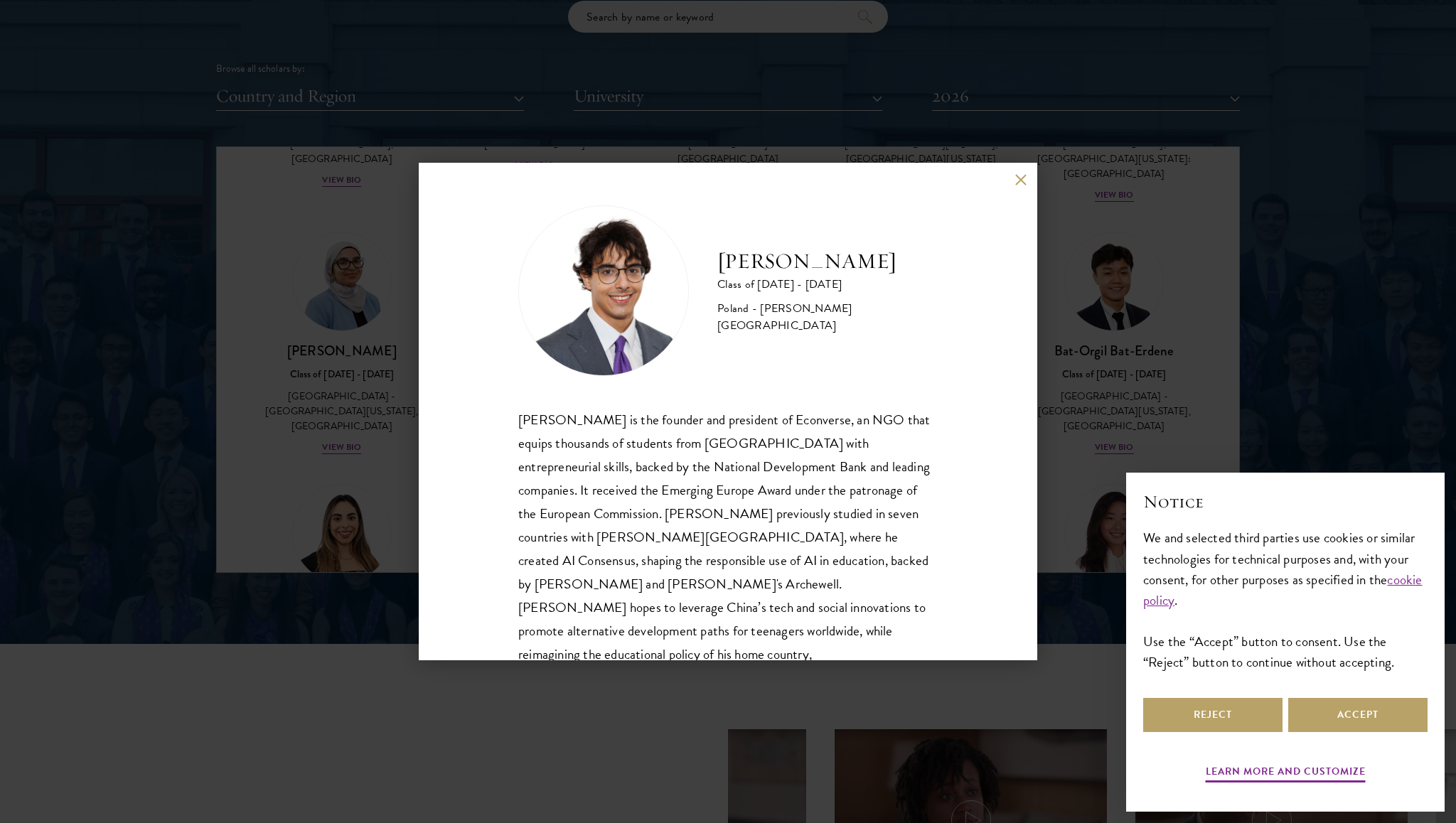
click at [846, 430] on div "Jan Bartkowiak is the founder and president of Econverse, an NGO that equips th…" at bounding box center [727, 549] width 419 height 282
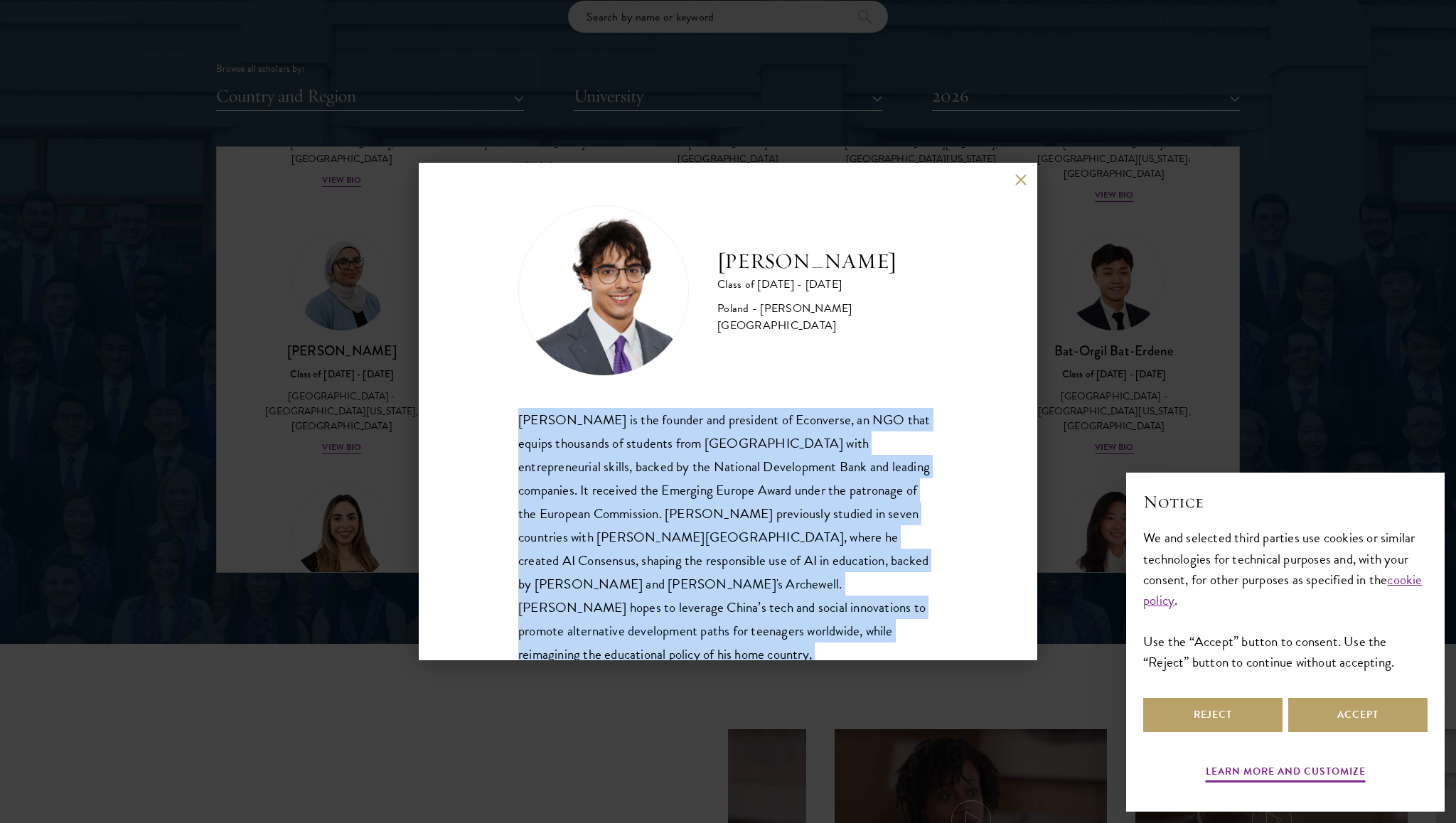
click at [846, 430] on div "Jan Bartkowiak is the founder and president of Econverse, an NGO that equips th…" at bounding box center [727, 549] width 419 height 282
copy body "Jan Bartkowiak is the founder and president of Econverse, an NGO that equips th…"
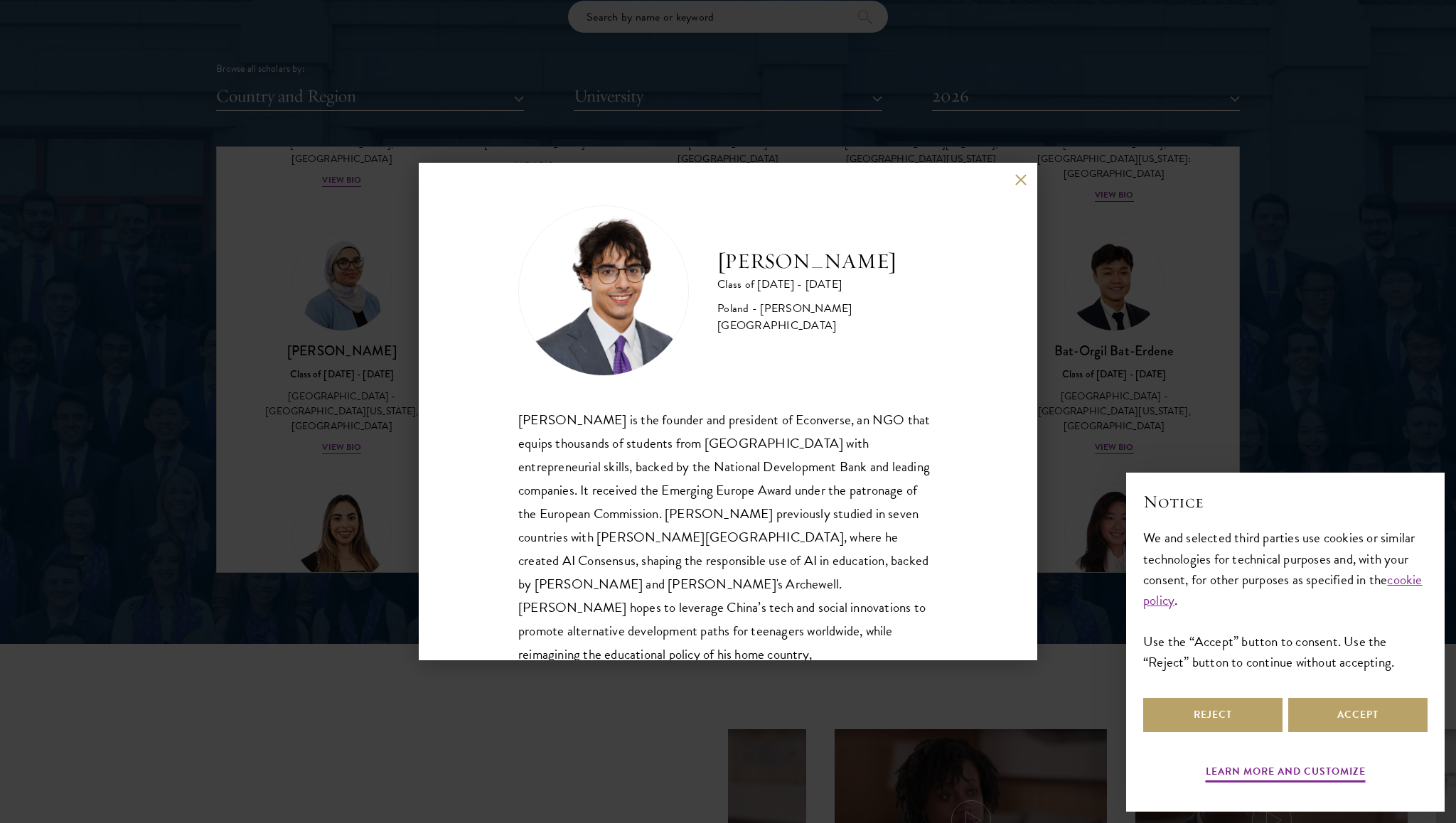
click at [1013, 179] on div "Jan Bartkowiak Class of 2025 - 2026 Poland - Minerva University Jan Bartkowiak …" at bounding box center [727, 412] width 619 height 498
click at [1021, 179] on button at bounding box center [1020, 179] width 12 height 12
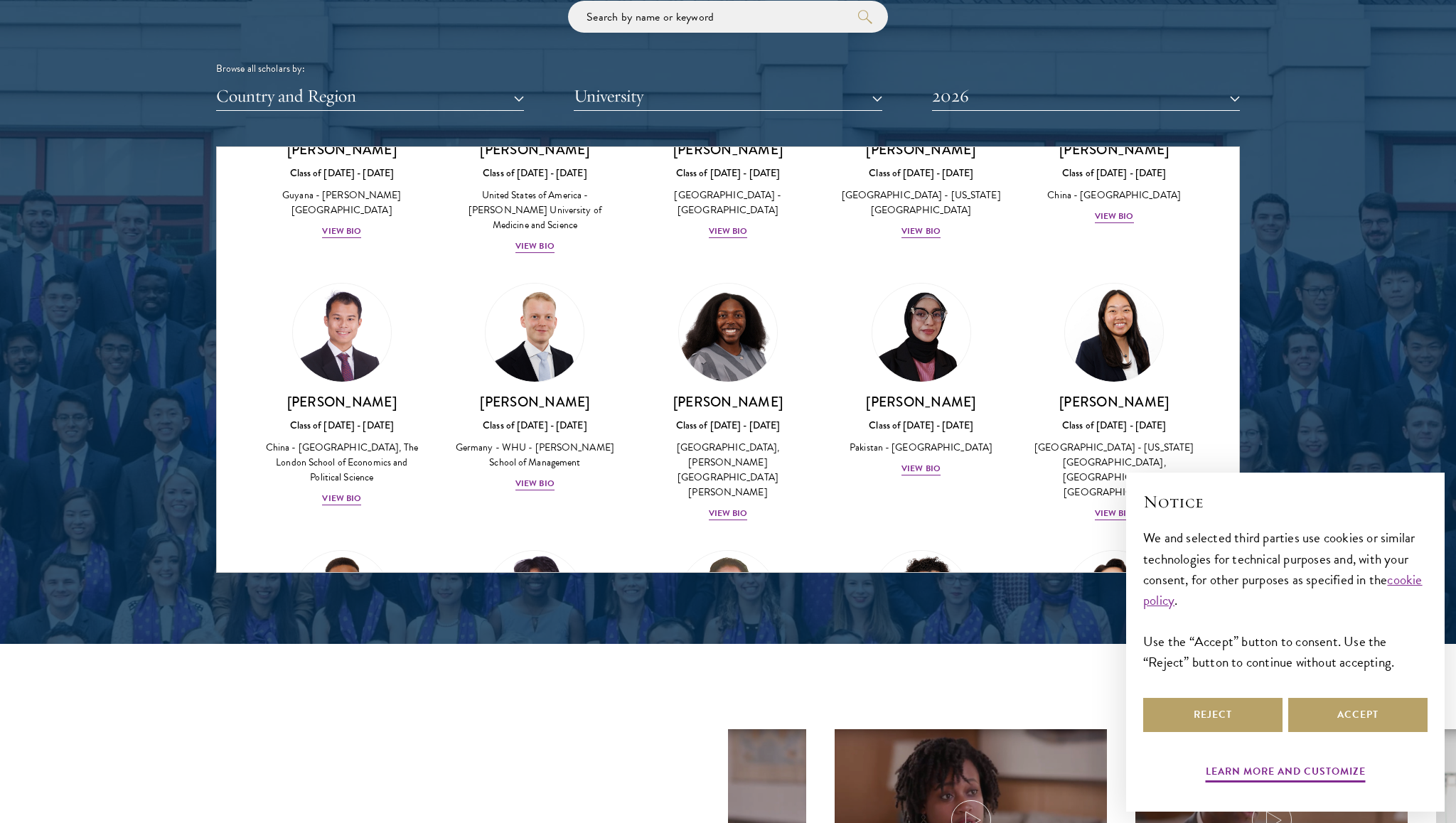
scroll to position [2503, 0]
click at [544, 393] on h3 "[PERSON_NAME]" at bounding box center [535, 402] width 165 height 18
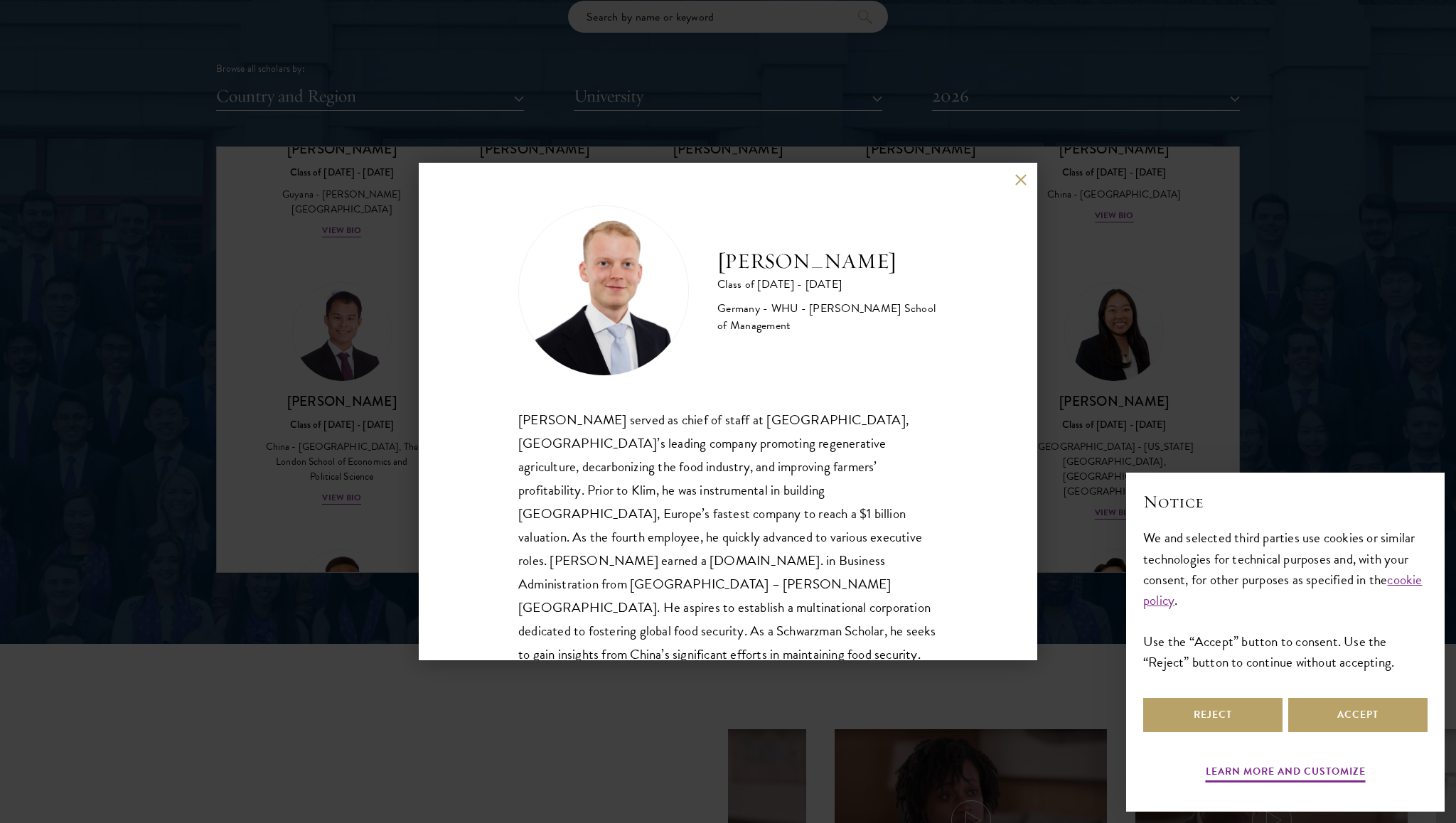
scroll to position [24, 0]
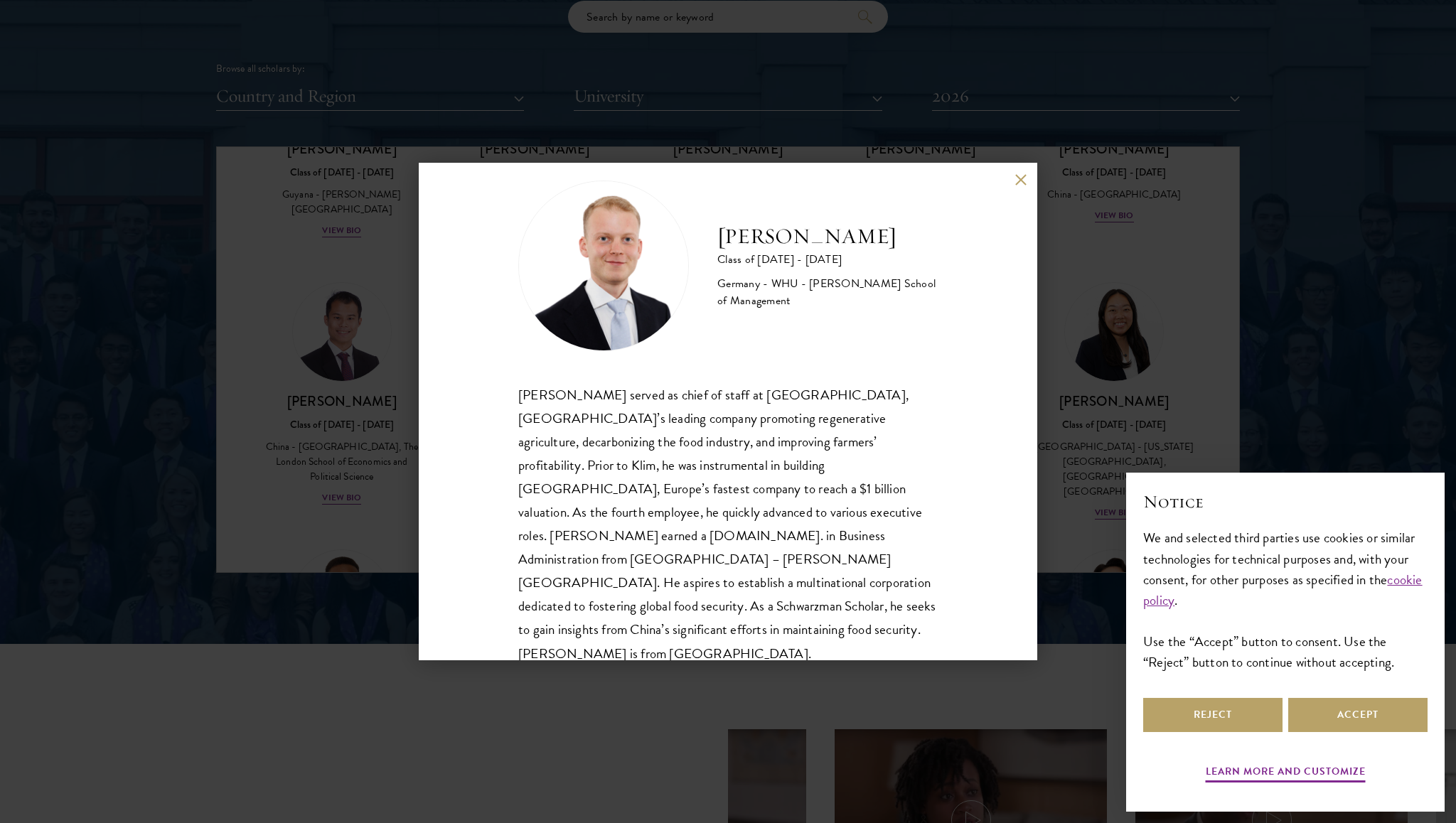
click at [608, 690] on div "Moritz Homrich Class of 2025 - 2026 Germany - WHU - Otto Beisheim School of Man…" at bounding box center [728, 412] width 1456 height 823
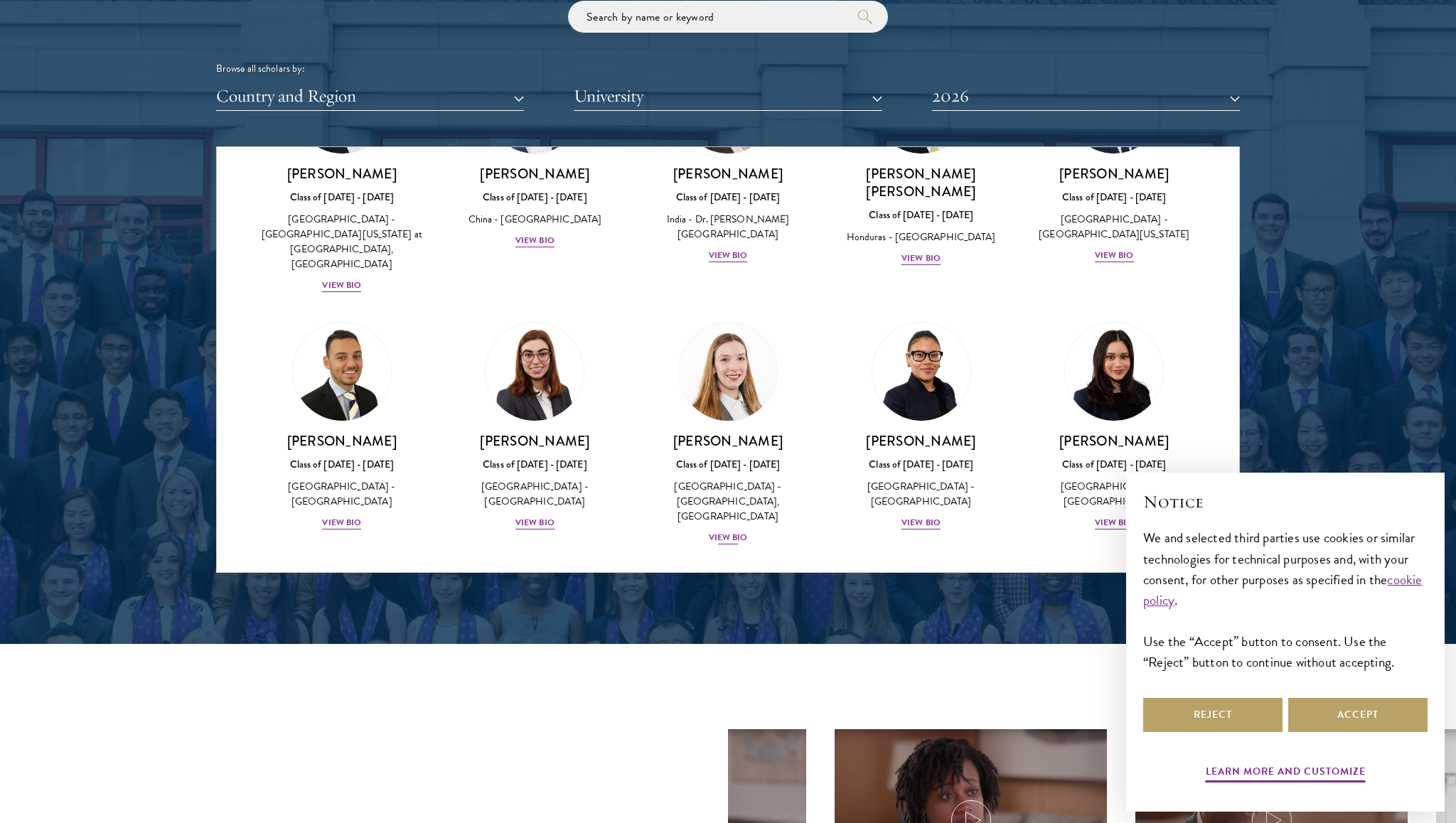
scroll to position [2996, 0]
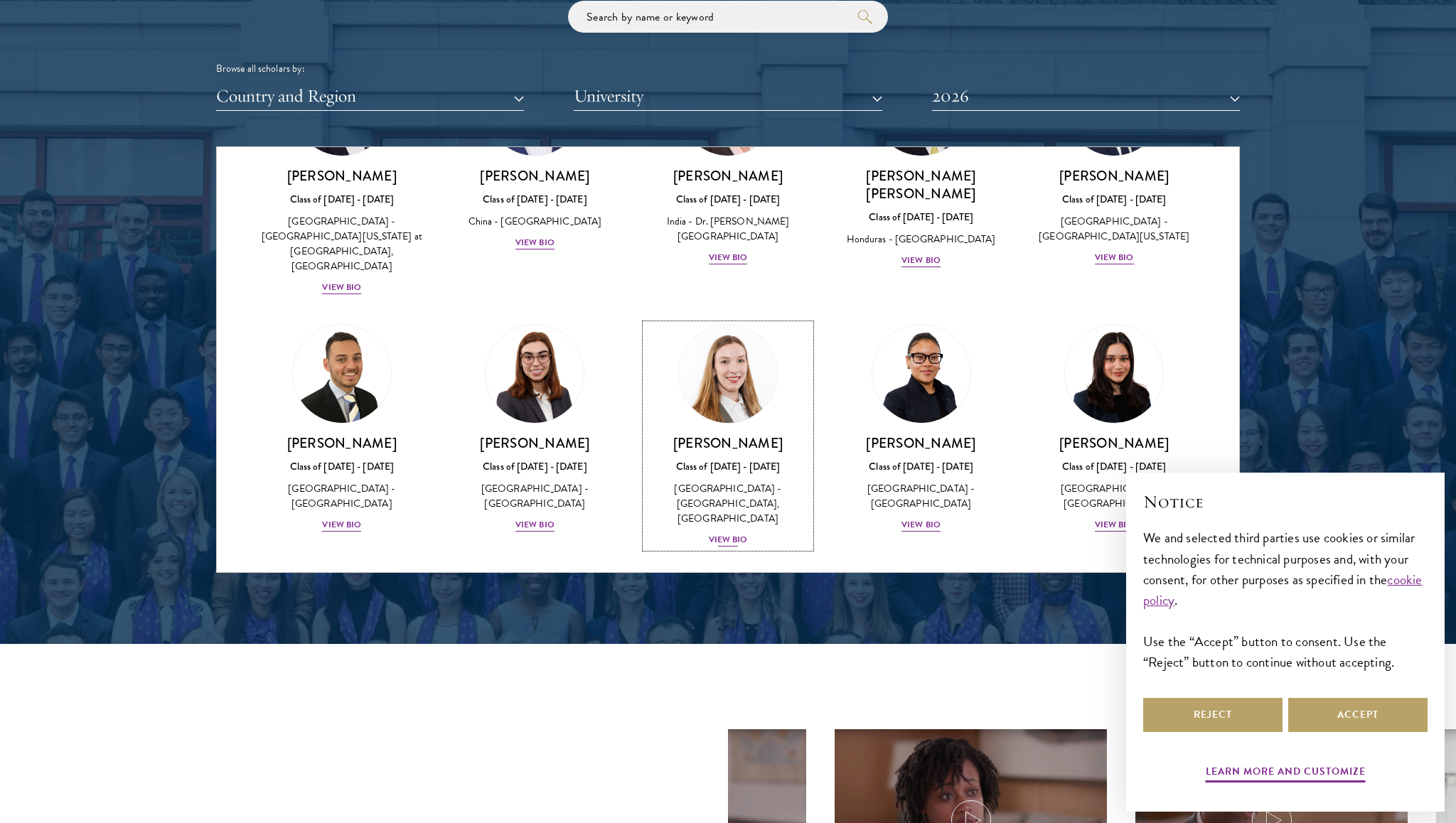
click at [753, 320] on img at bounding box center [728, 373] width 108 height 108
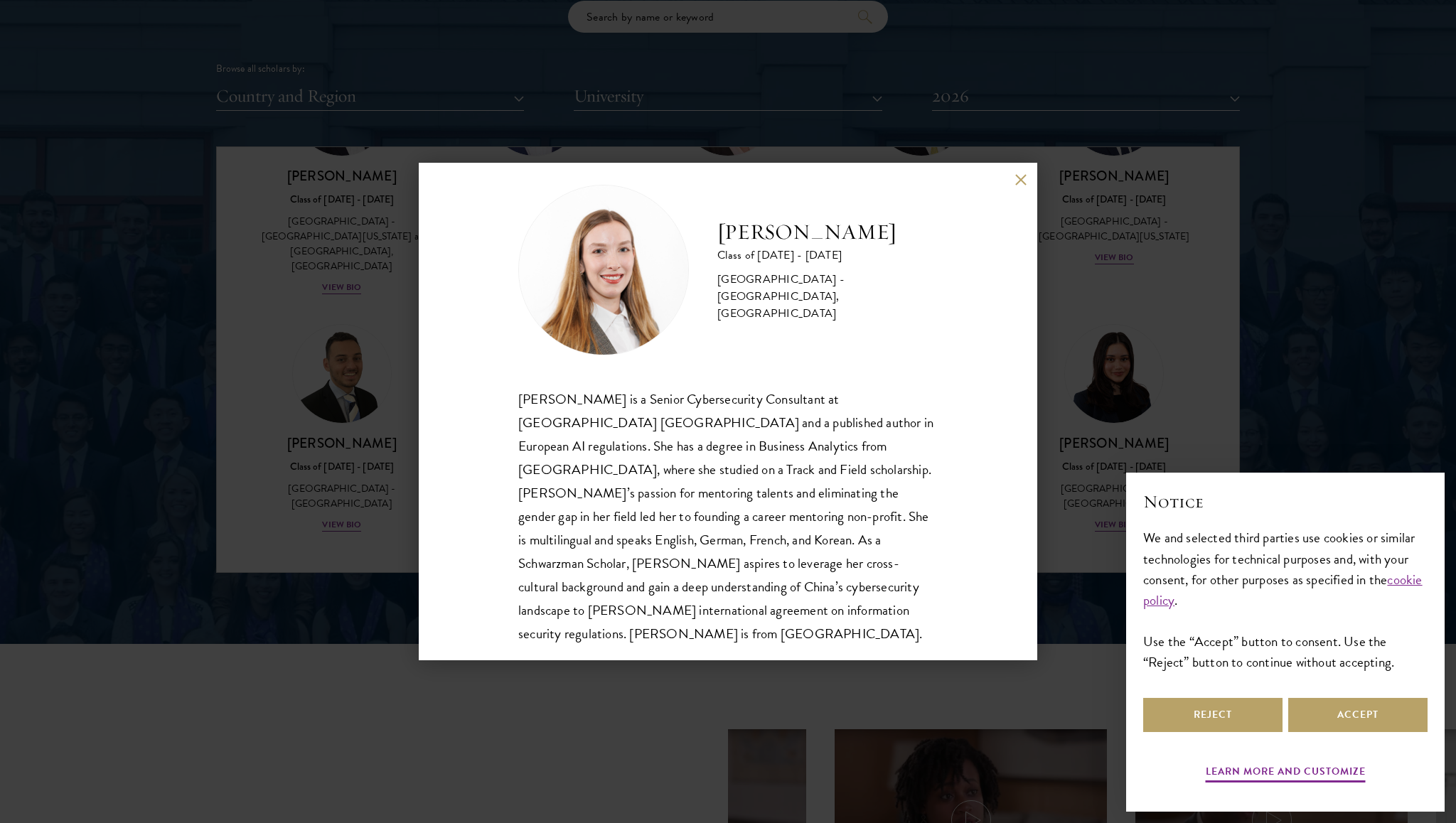
scroll to position [24, 0]
click at [809, 492] on div "Fiona Koh is a Senior Cybersecurity Consultant at Deloitte Switzerland and a pu…" at bounding box center [727, 512] width 419 height 259
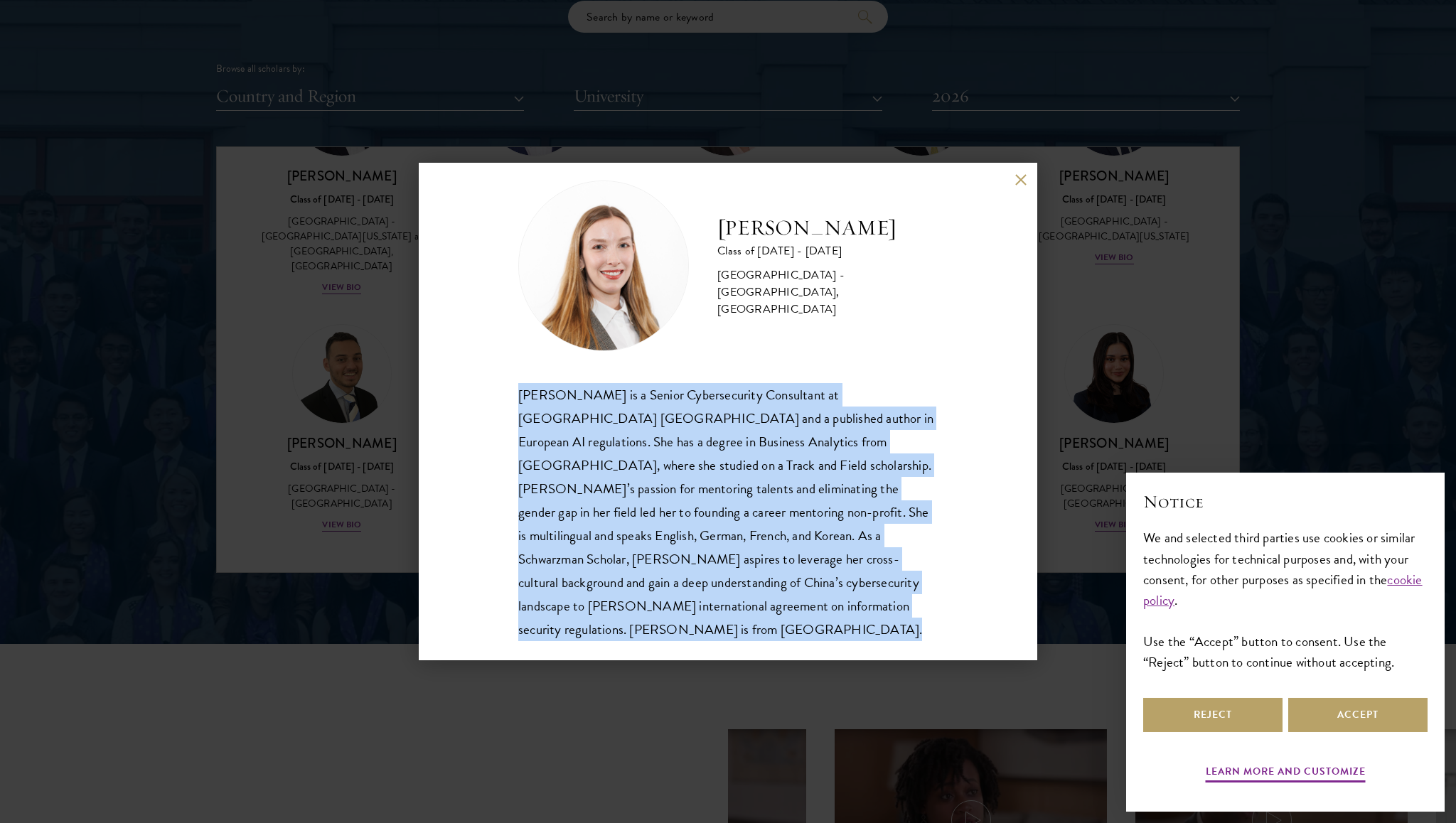
copy body "Fiona Koh is a Senior Cybersecurity Consultant at Deloitte Switzerland and a pu…"
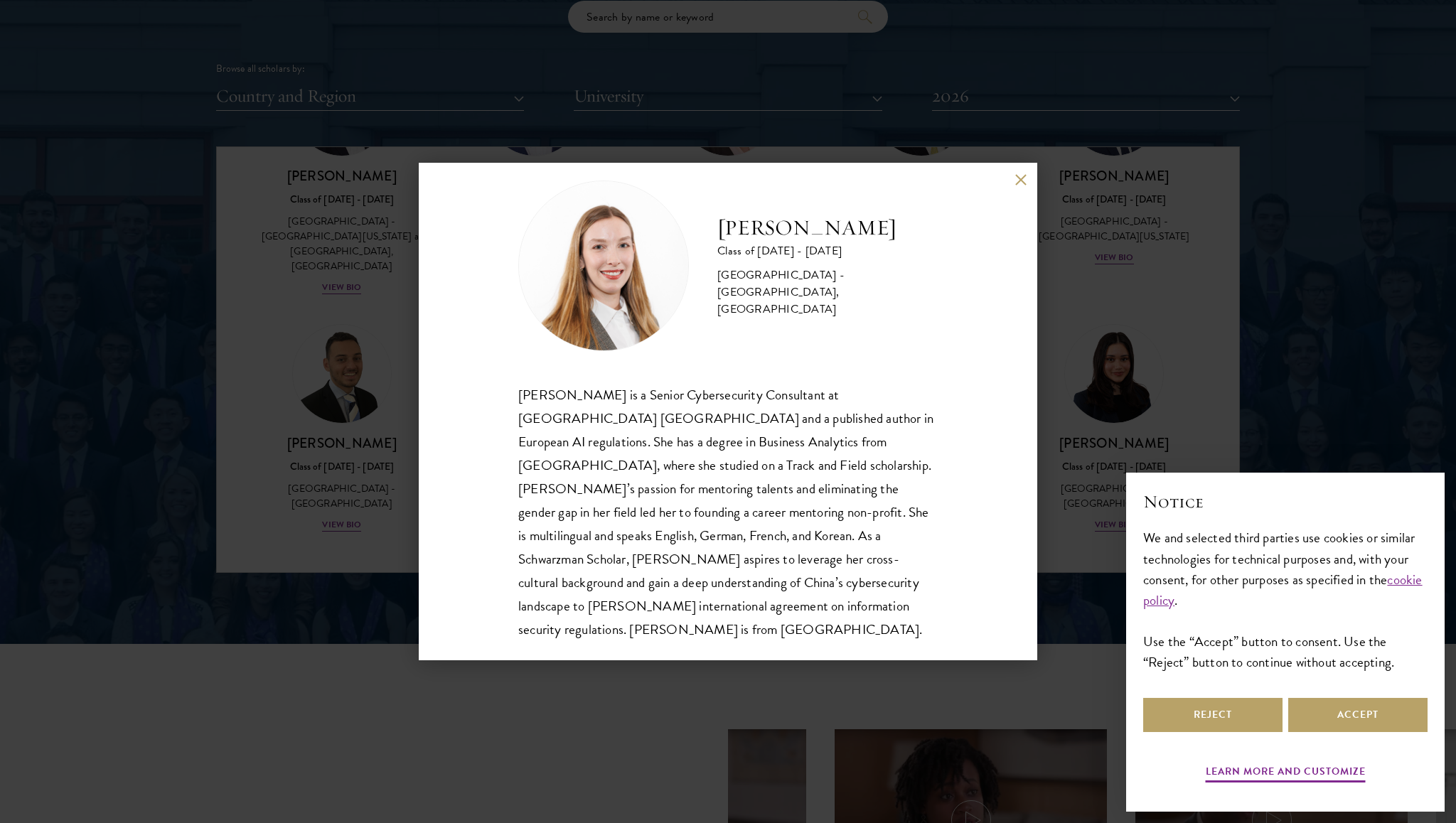
click at [1263, 264] on div "Fiona Koh Class of 2025 - 2026 Switzerland - Manhattan University, University o…" at bounding box center [728, 412] width 1456 height 823
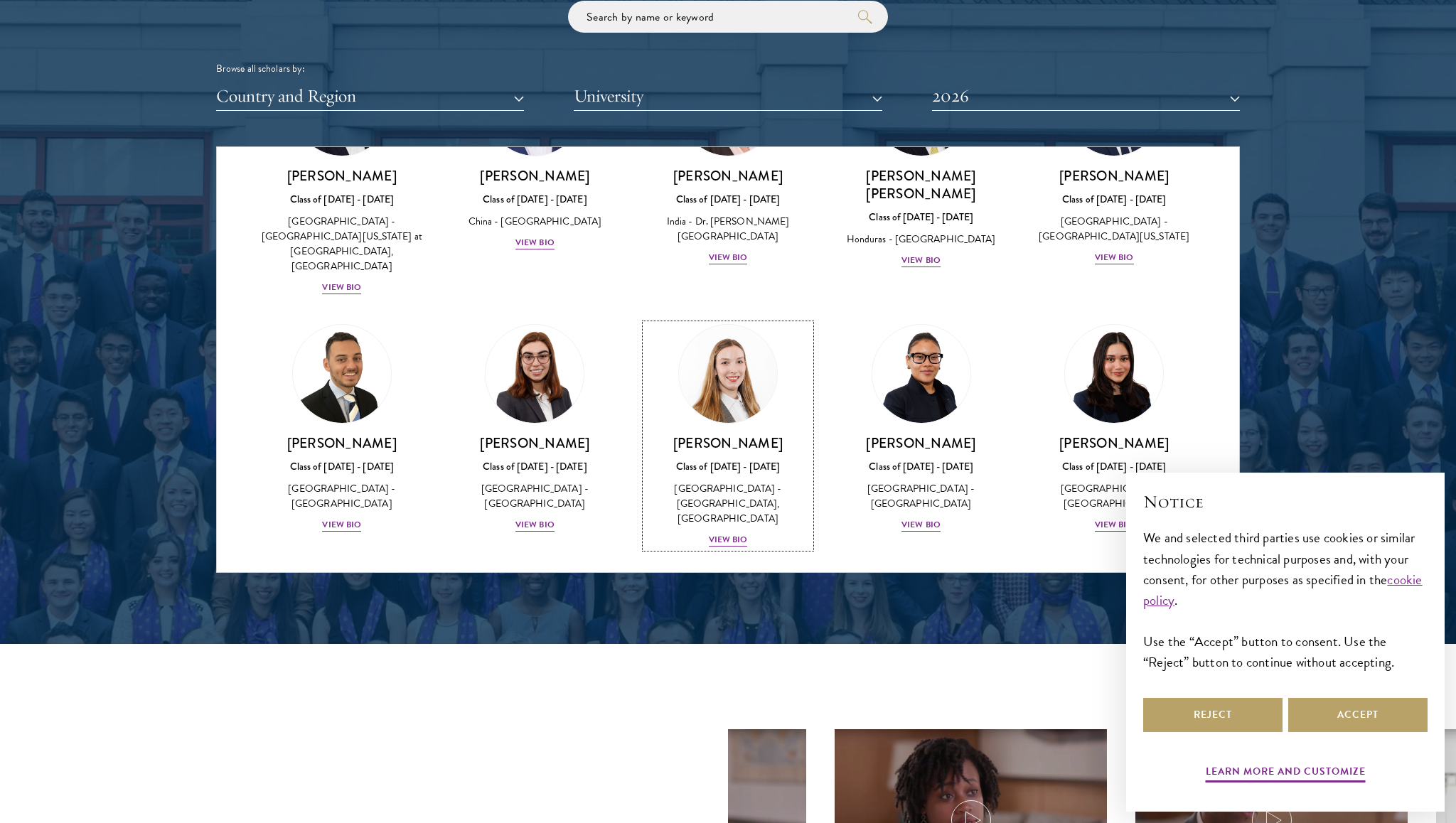
scroll to position [2922, 0]
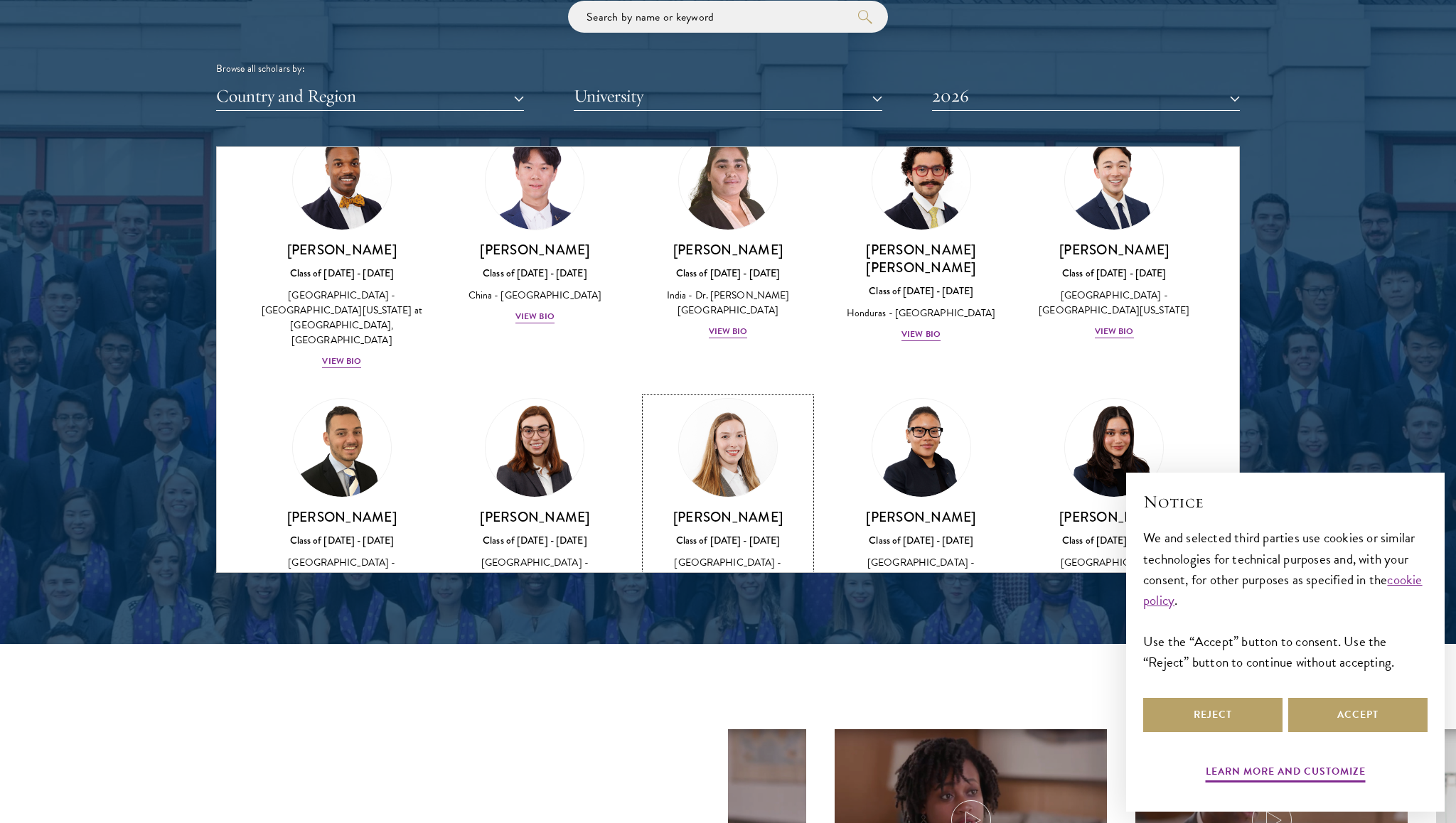
click at [1262, 276] on div at bounding box center [728, 211] width 1456 height 865
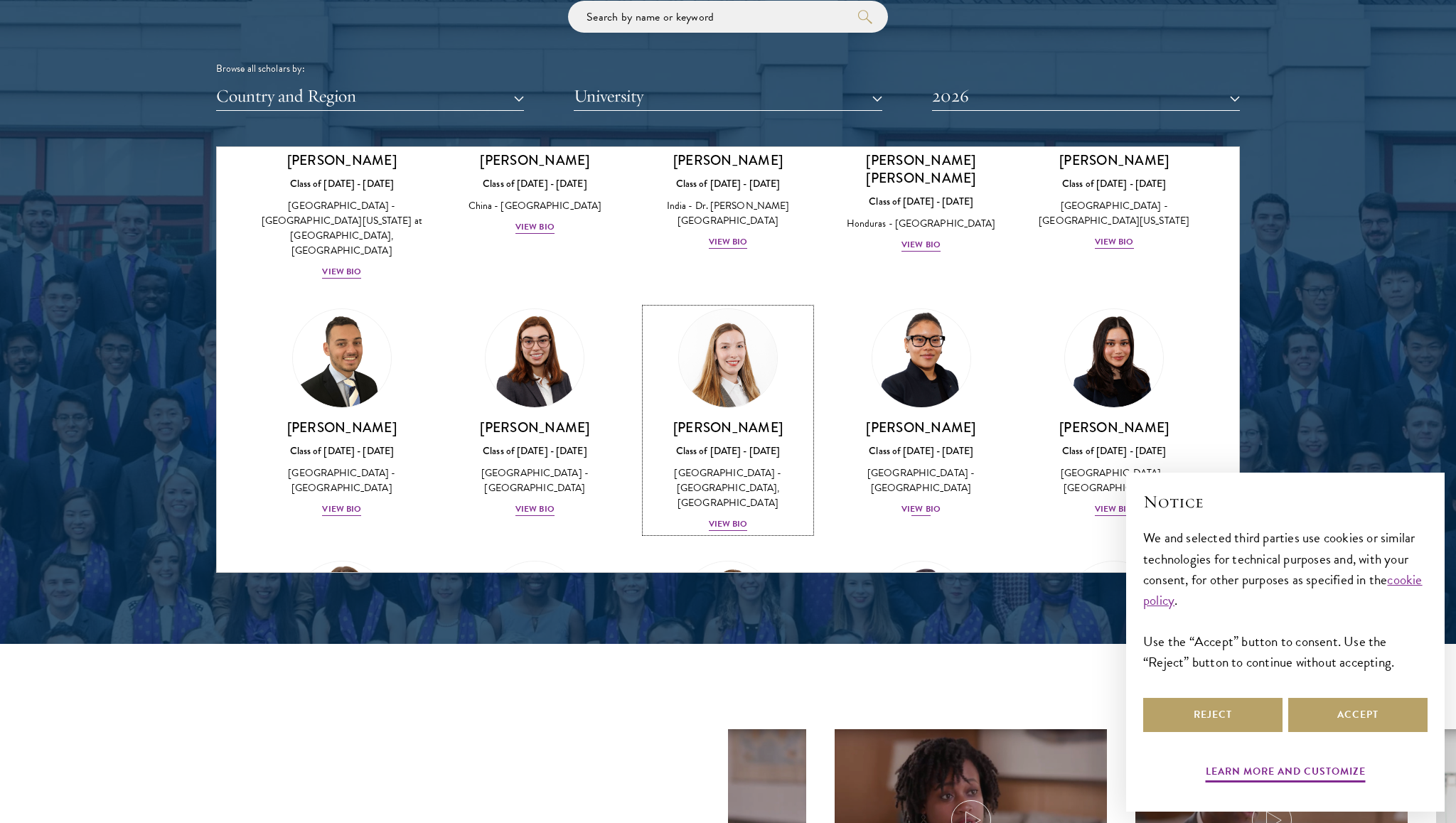
scroll to position [3012, 0]
click at [350, 307] on link "Jacob Keisner Class of 2025 - 2026 United Kingdom - University of Cambridge Vie…" at bounding box center [342, 412] width 165 height 209
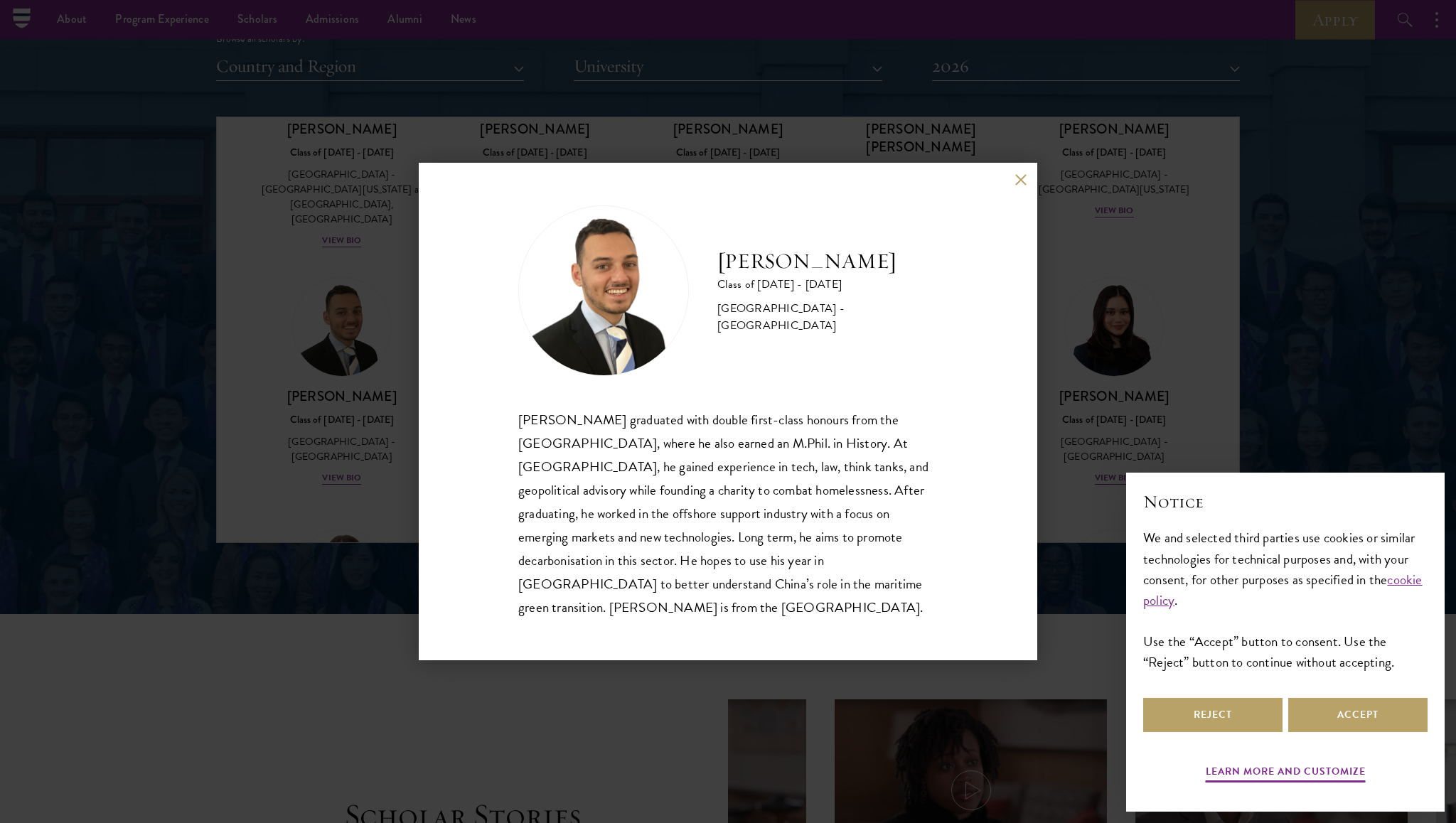
scroll to position [1769, 0]
click at [671, 521] on div "Jacob Keisner graduated with double first-class honours from the University of …" at bounding box center [727, 514] width 419 height 211
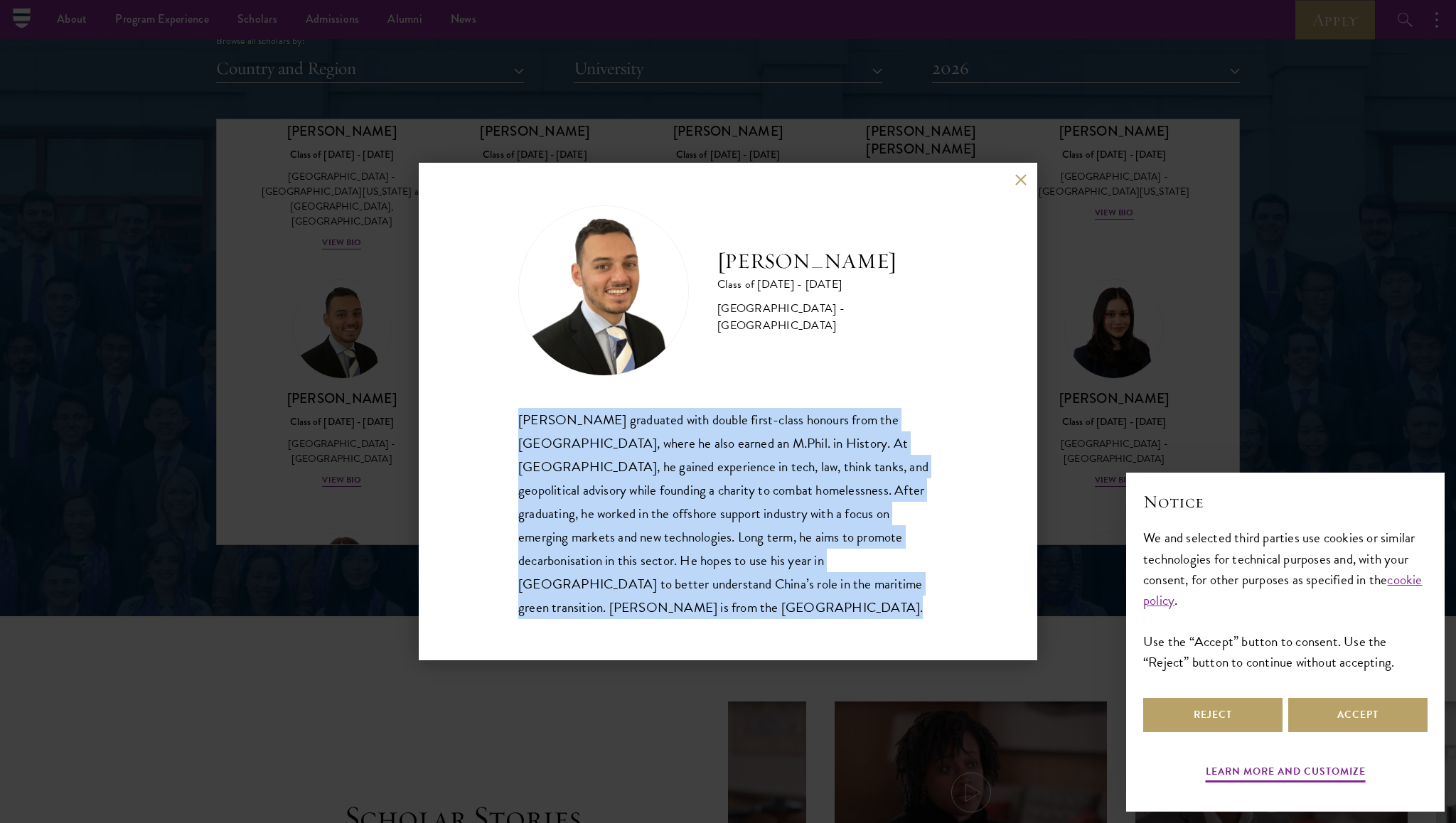
click at [671, 521] on div "Jacob Keisner graduated with double first-class honours from the University of …" at bounding box center [727, 514] width 419 height 211
copy body "Jacob Keisner graduated with double first-class honours from the University of …"
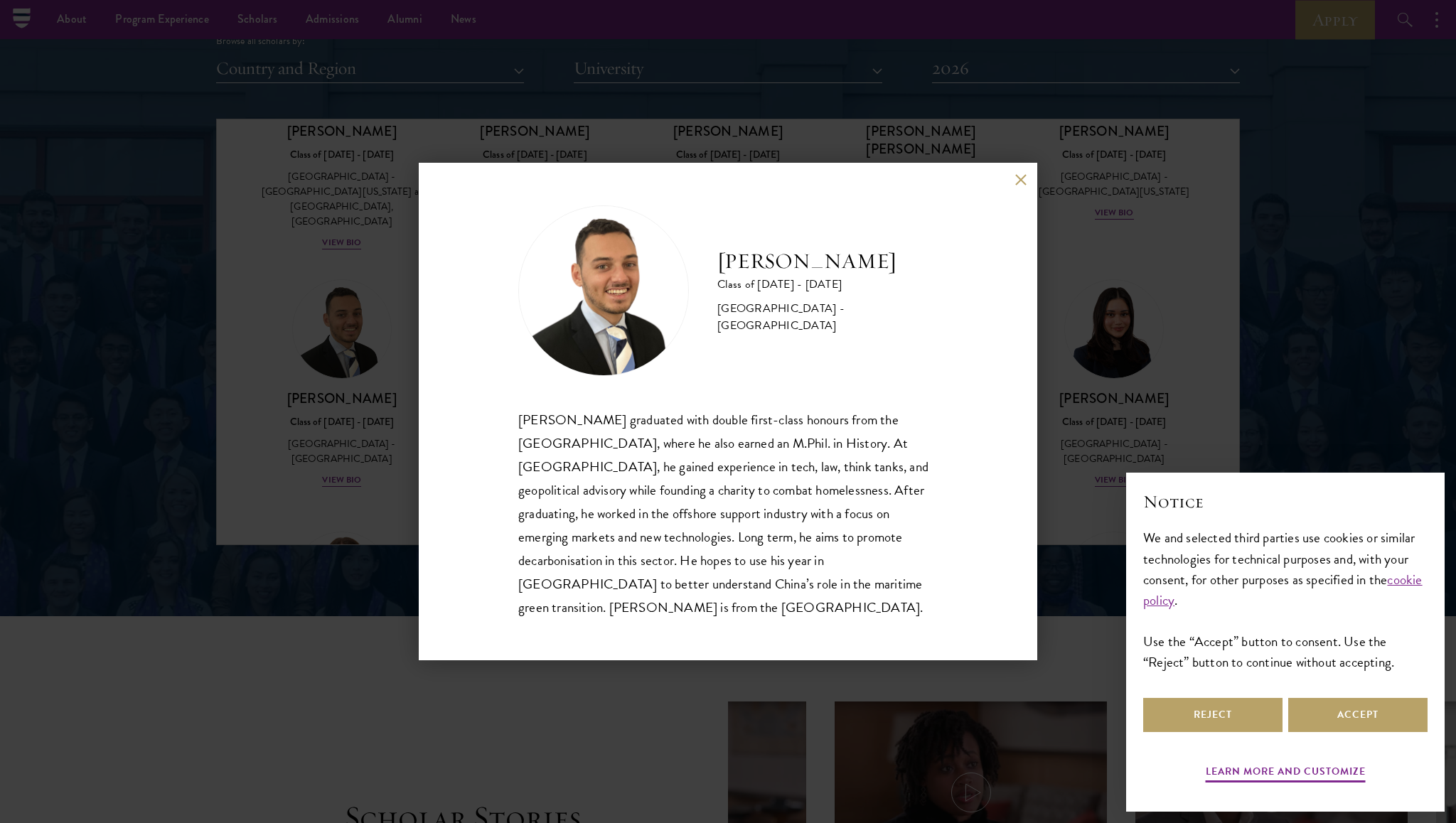
click at [1334, 271] on div "Jacob Keisner Class of 2025 - 2026 United Kingdom - University of Cambridge Jac…" at bounding box center [728, 412] width 1456 height 823
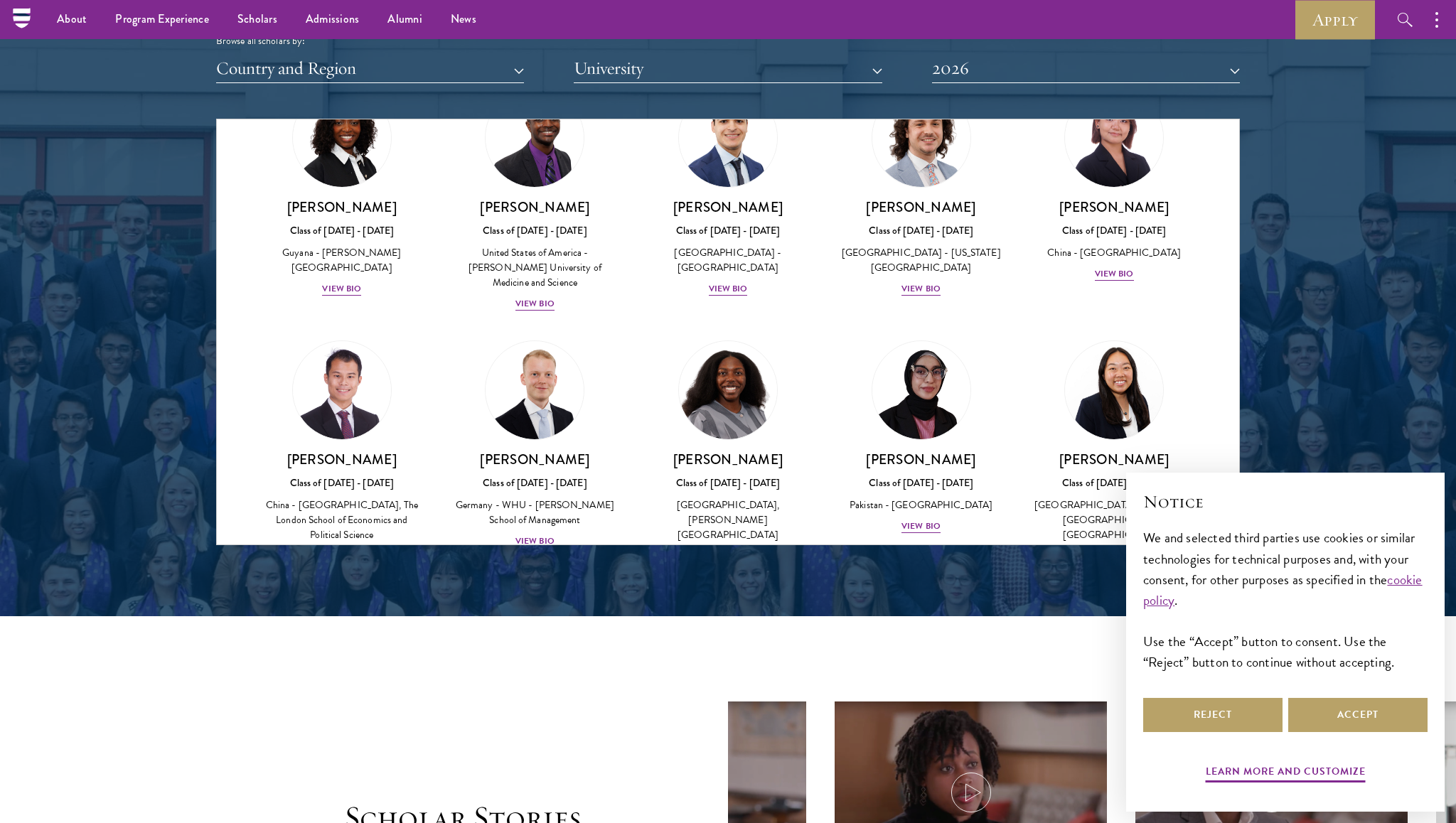
scroll to position [2922, 0]
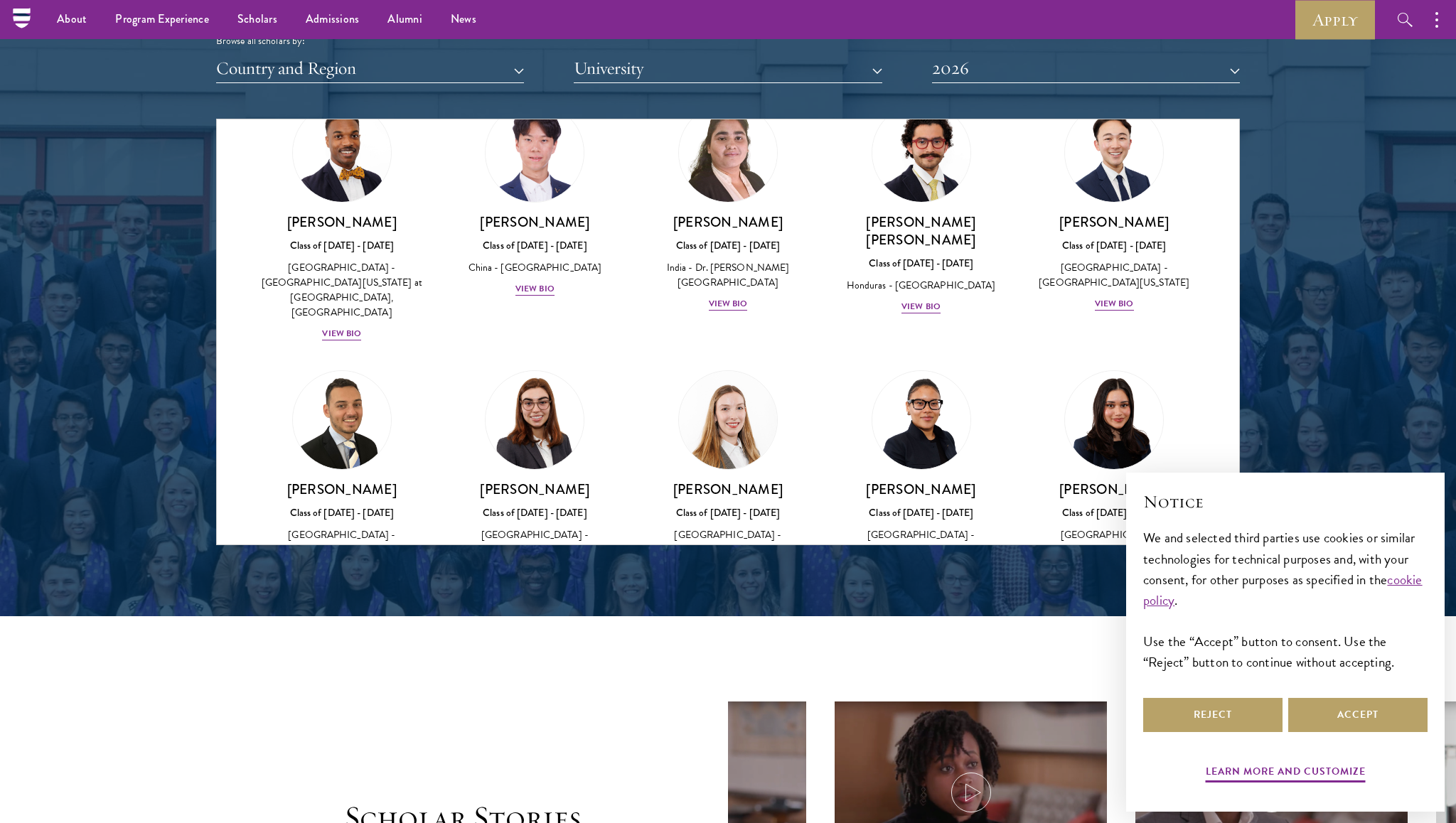
click at [1259, 306] on div at bounding box center [728, 183] width 1456 height 865
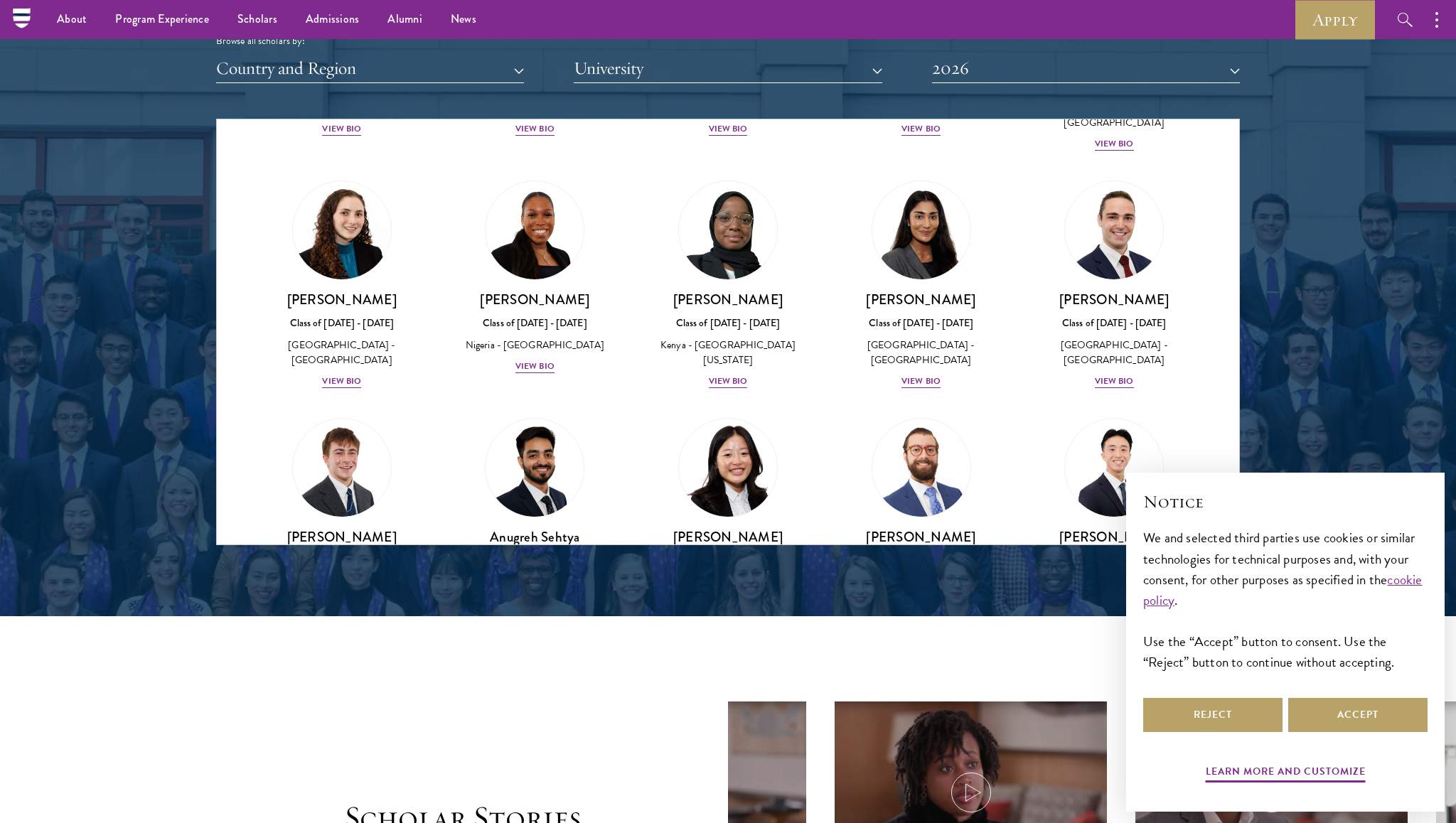
scroll to position [5375, 0]
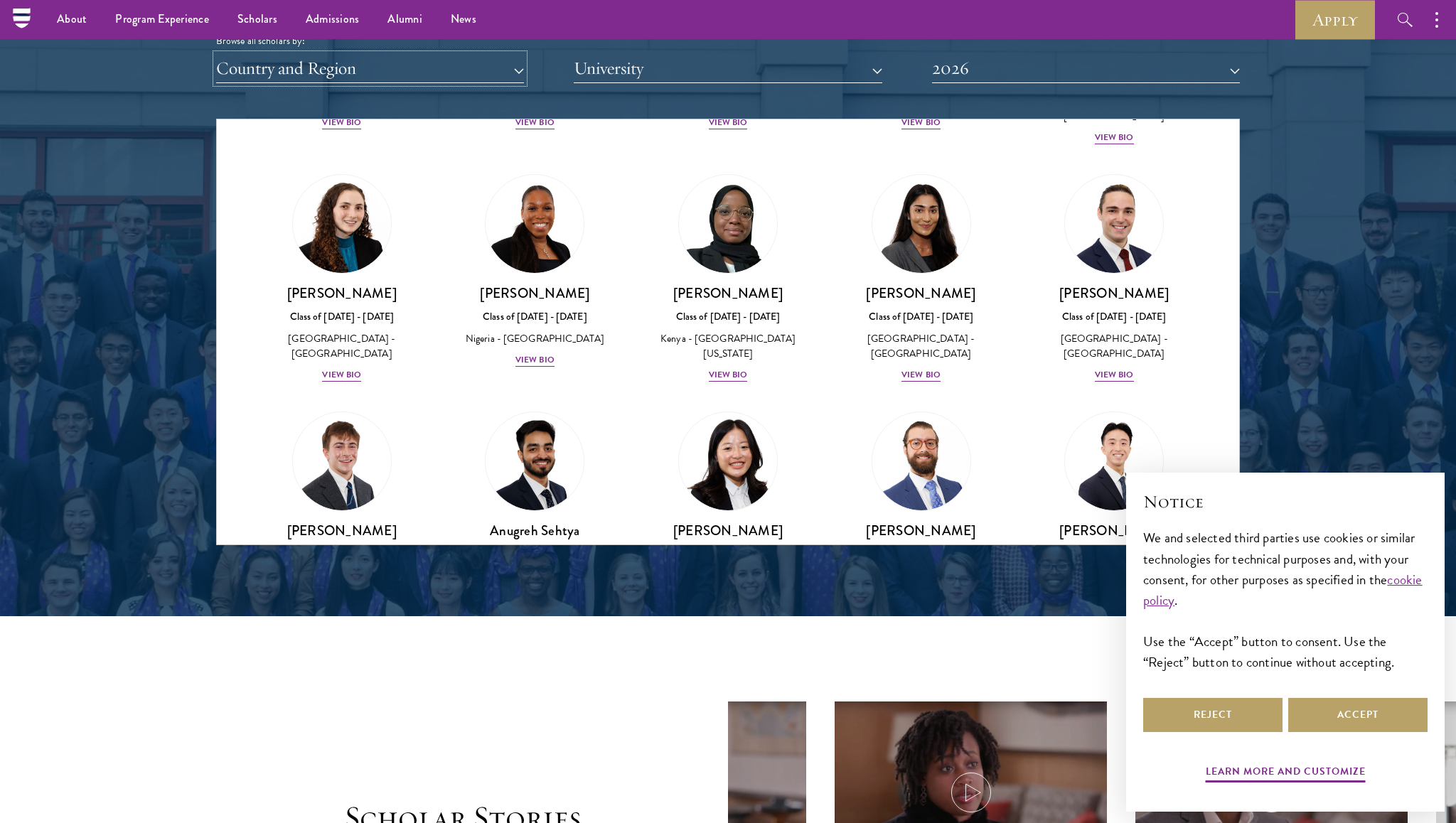
click at [515, 69] on button "Country and Region" at bounding box center [369, 68] width 308 height 29
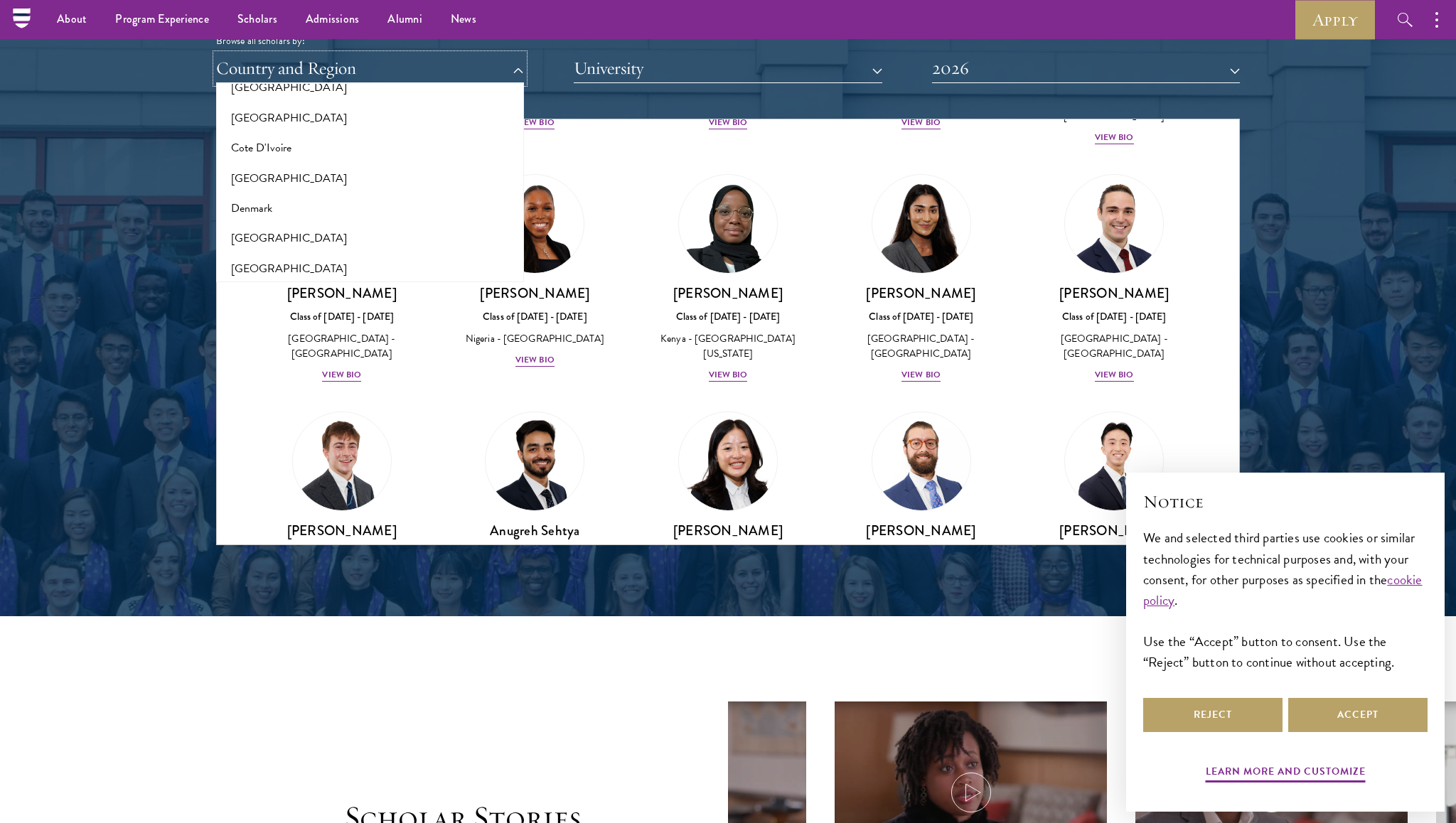
scroll to position [598, 0]
click at [255, 205] on button "Denmark" at bounding box center [370, 203] width 299 height 30
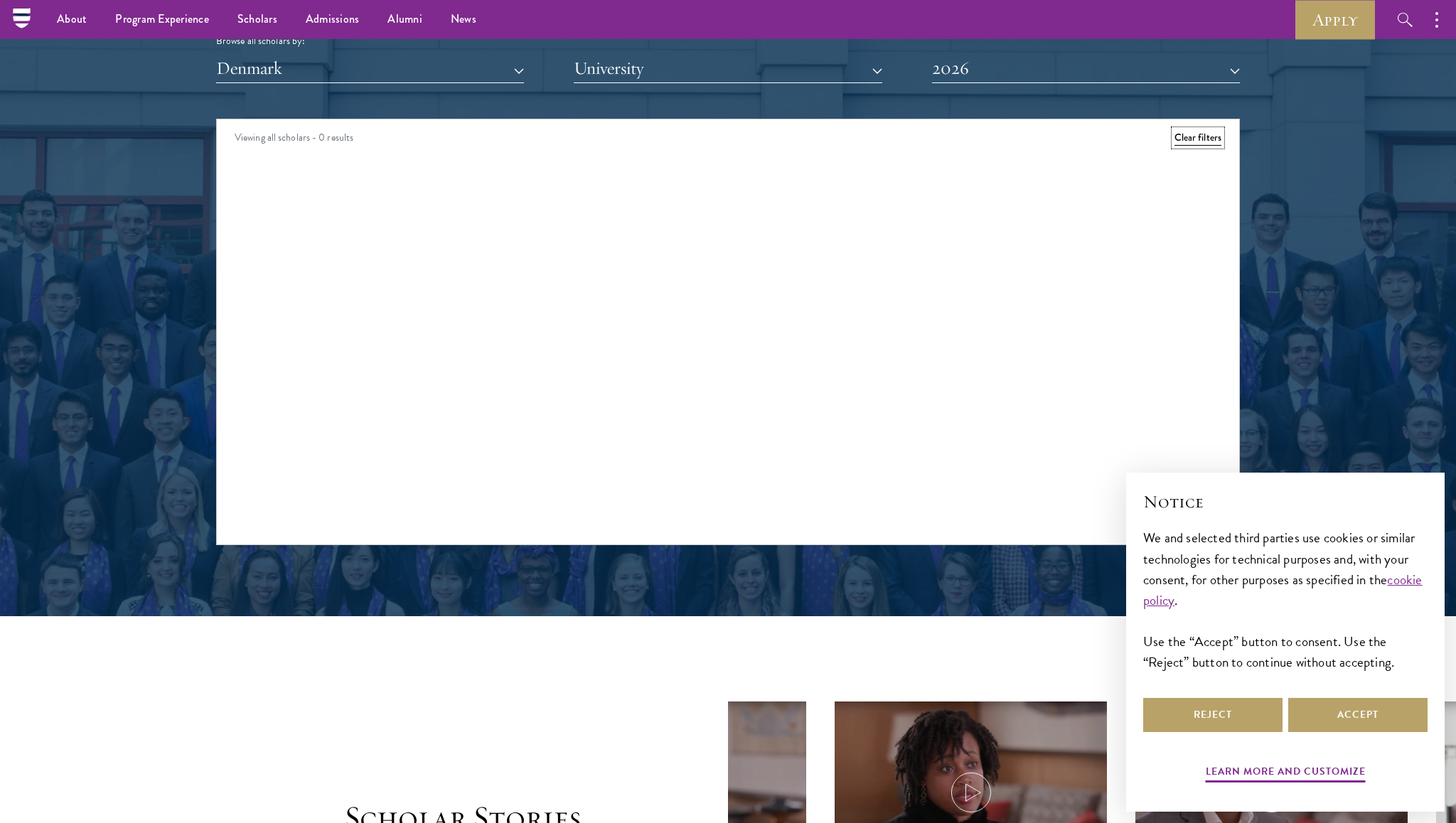
click at [1188, 141] on button "Clear filters" at bounding box center [1198, 138] width 47 height 16
